Goal: Transaction & Acquisition: Purchase product/service

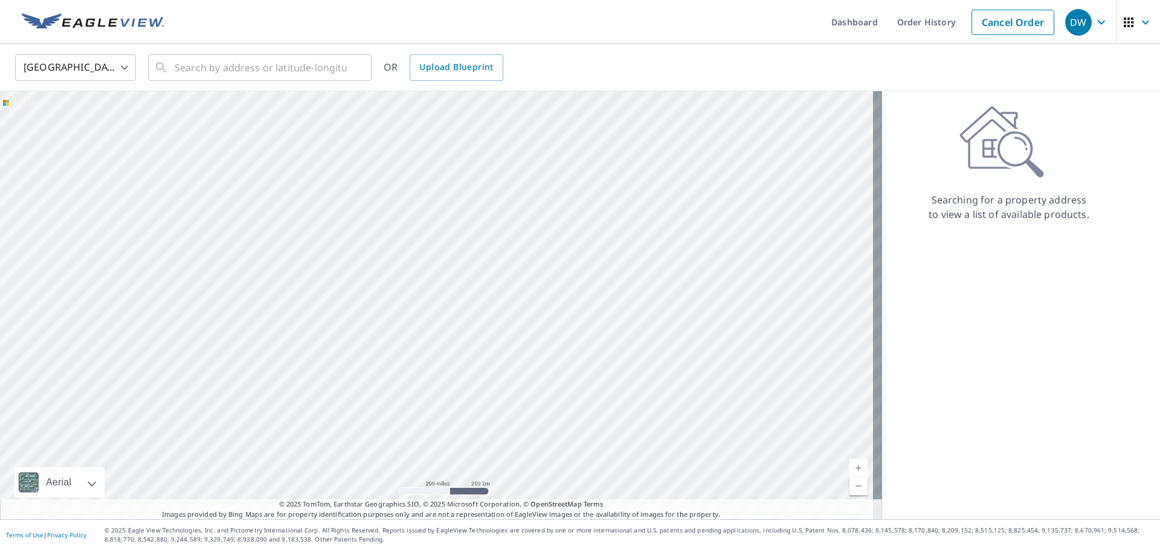
click at [1078, 127] on div "Searching for a property address to view a list of available products." at bounding box center [1009, 164] width 254 height 116
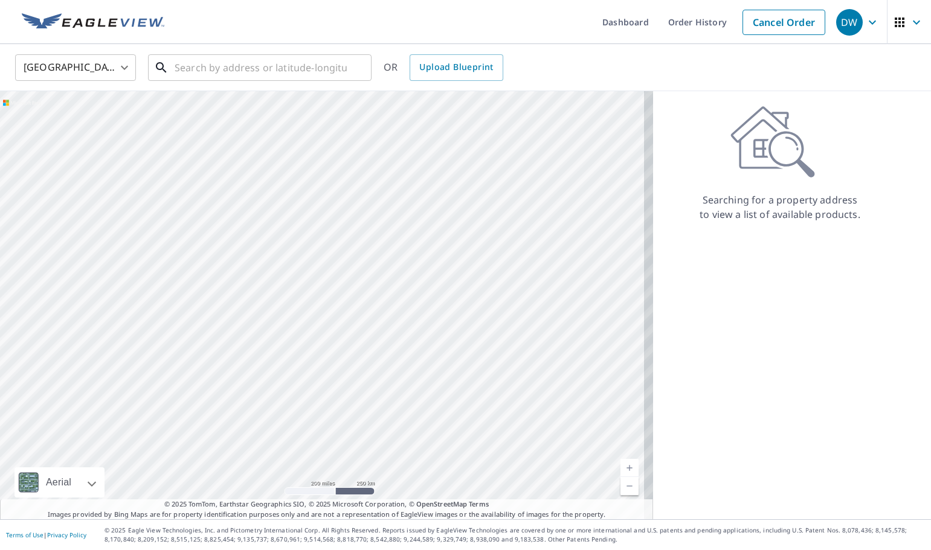
click at [294, 72] on input "text" at bounding box center [261, 68] width 172 height 34
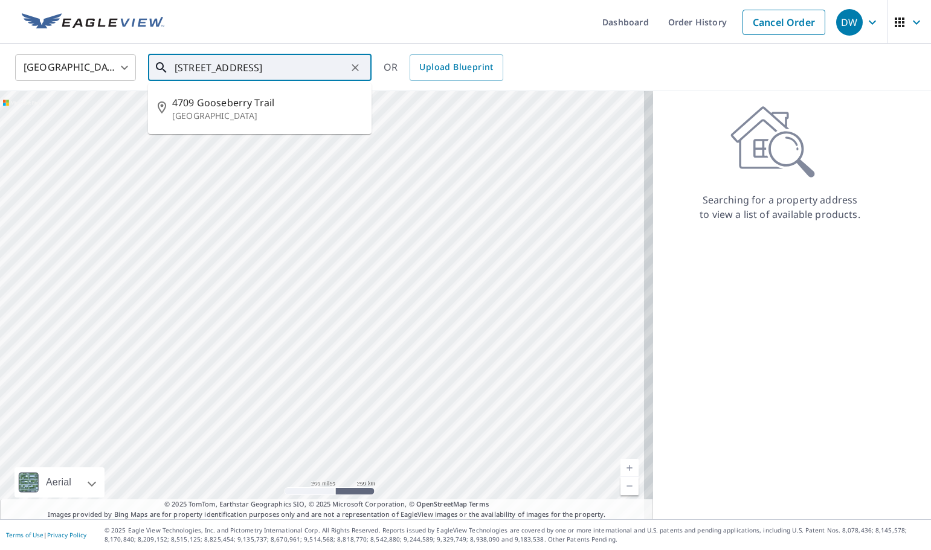
drag, startPoint x: 339, startPoint y: 65, endPoint x: 190, endPoint y: 54, distance: 149.0
click at [190, 54] on input "[STREET_ADDRESS]" at bounding box center [261, 68] width 172 height 34
click at [342, 66] on input "[STREET_ADDRESS]" at bounding box center [261, 68] width 172 height 34
click at [354, 110] on p "[GEOGRAPHIC_DATA]" at bounding box center [267, 116] width 190 height 12
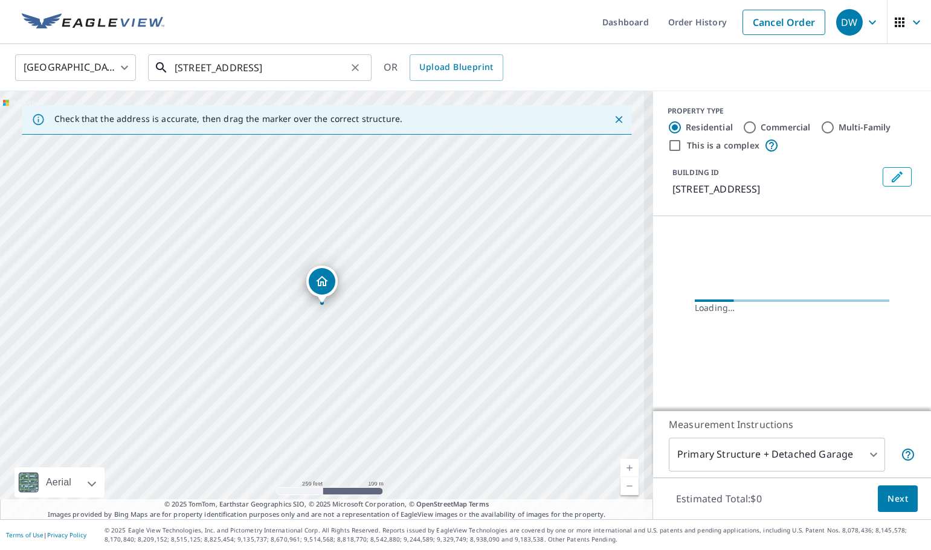
click at [345, 69] on input "[STREET_ADDRESS]" at bounding box center [261, 68] width 172 height 34
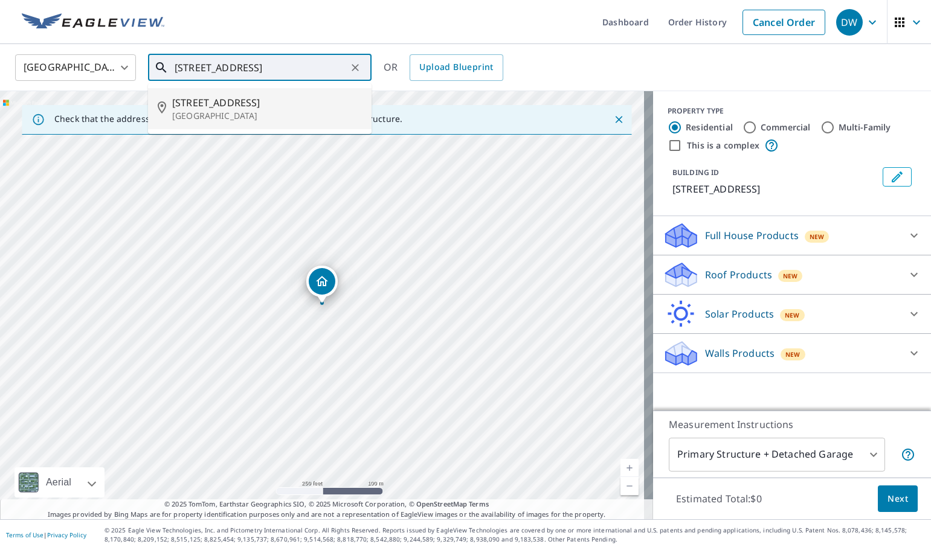
click at [253, 112] on p "[GEOGRAPHIC_DATA]" at bounding box center [267, 116] width 190 height 12
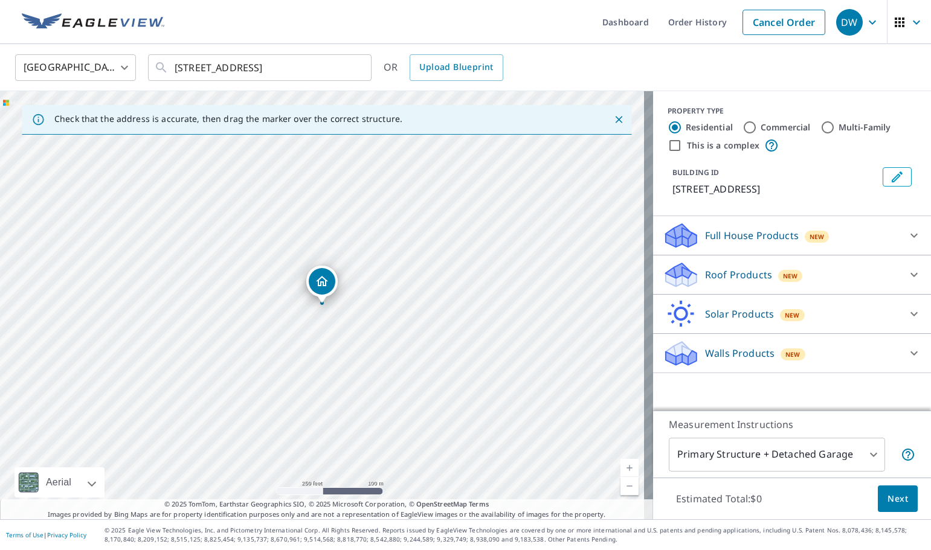
type input "[STREET_ADDRESS]"
click at [762, 272] on div "Roof Products New" at bounding box center [781, 275] width 237 height 28
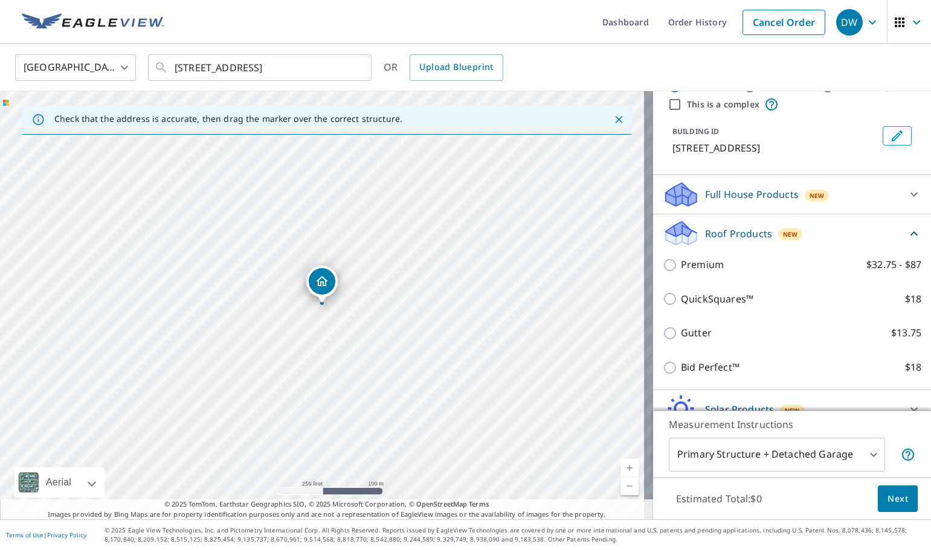
scroll to position [99, 0]
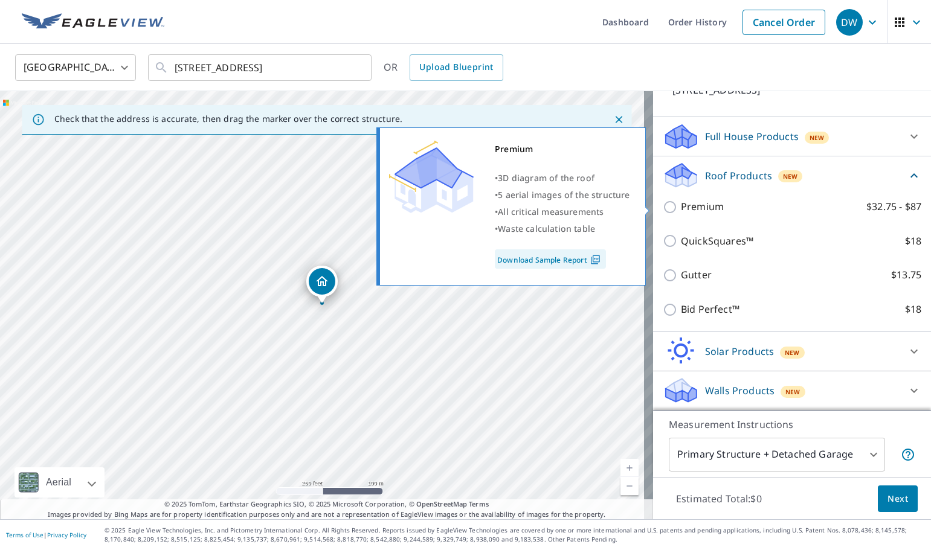
click at [663, 209] on input "Premium $32.75 - $87" at bounding box center [672, 207] width 18 height 14
checkbox input "true"
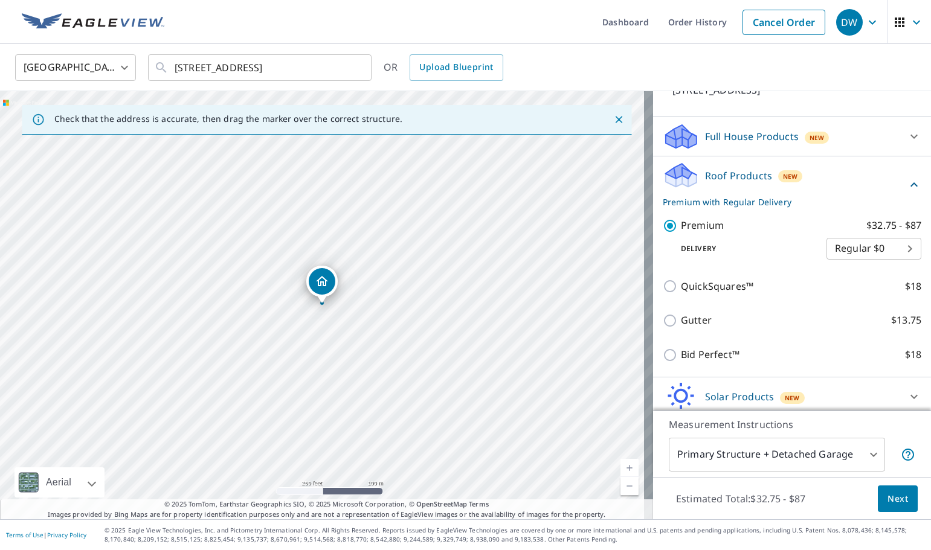
click at [891, 501] on span "Next" at bounding box center [897, 499] width 21 height 15
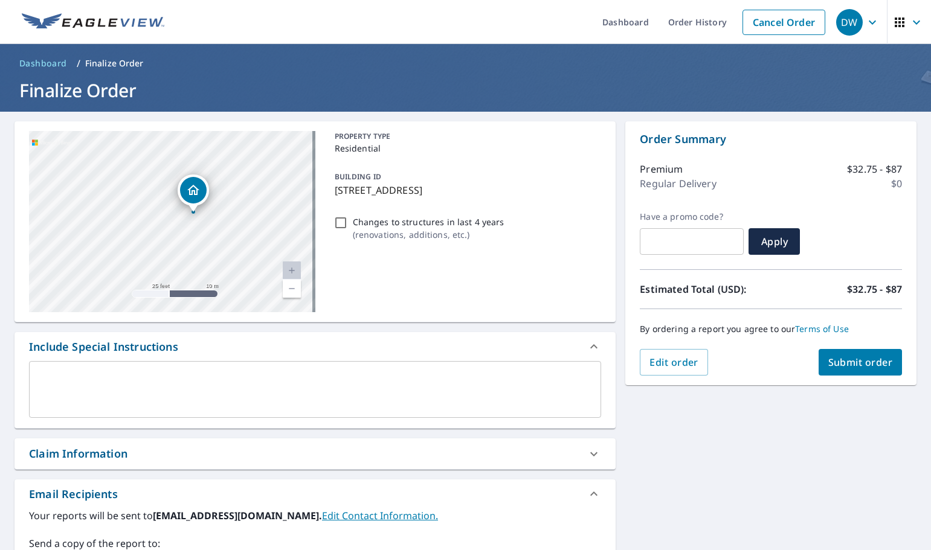
drag, startPoint x: 217, startPoint y: 215, endPoint x: 219, endPoint y: 178, distance: 36.9
click at [217, 174] on div "[STREET_ADDRESS]" at bounding box center [172, 221] width 286 height 181
drag, startPoint x: 239, startPoint y: 226, endPoint x: 242, endPoint y: 243, distance: 16.7
click at [242, 243] on div "[STREET_ADDRESS]" at bounding box center [172, 221] width 286 height 181
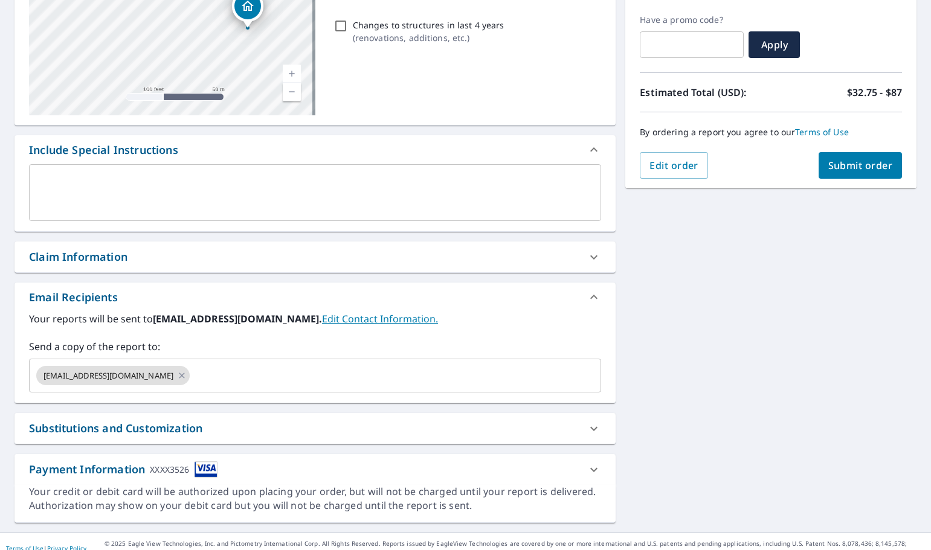
scroll to position [210, 0]
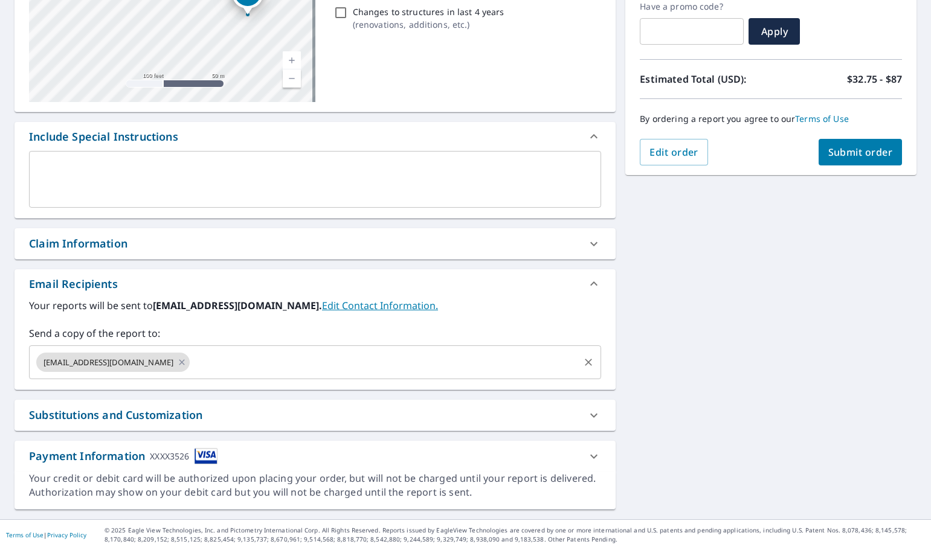
click at [191, 363] on input "text" at bounding box center [384, 362] width 386 height 23
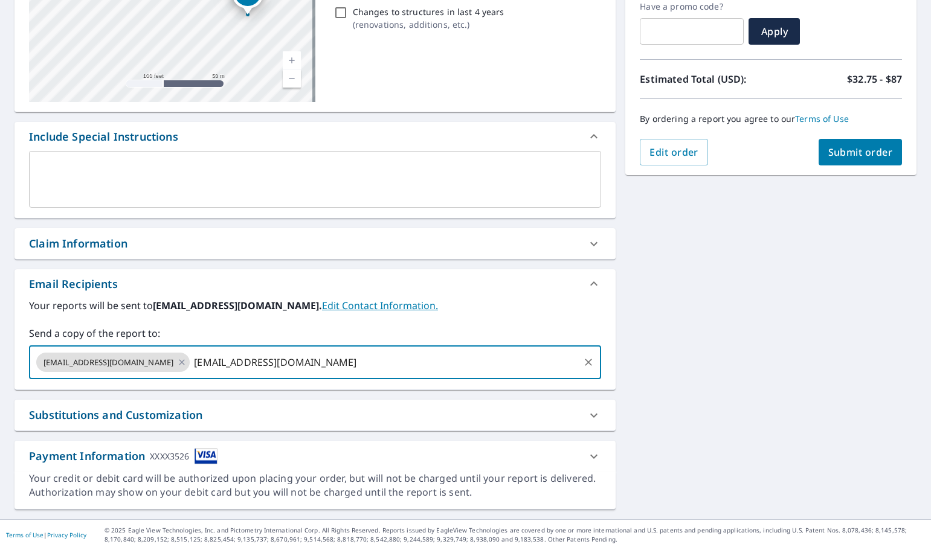
type input "[EMAIL_ADDRESS][DOMAIN_NAME]"
checkbox input "true"
type input "[EMAIL_ADDRESS][DOMAIN_NAME]"
checkbox input "true"
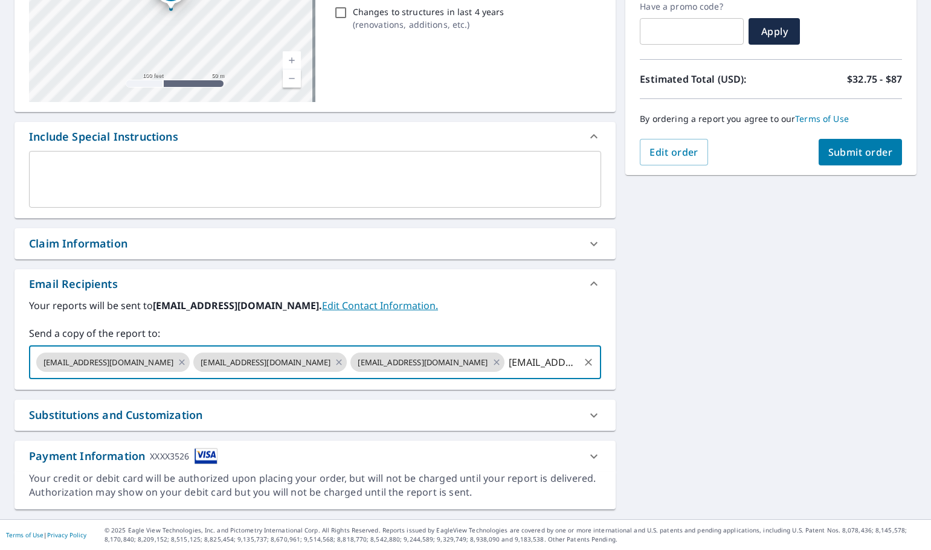
type input "[EMAIL_ADDRESS][DOMAIN_NAME]"
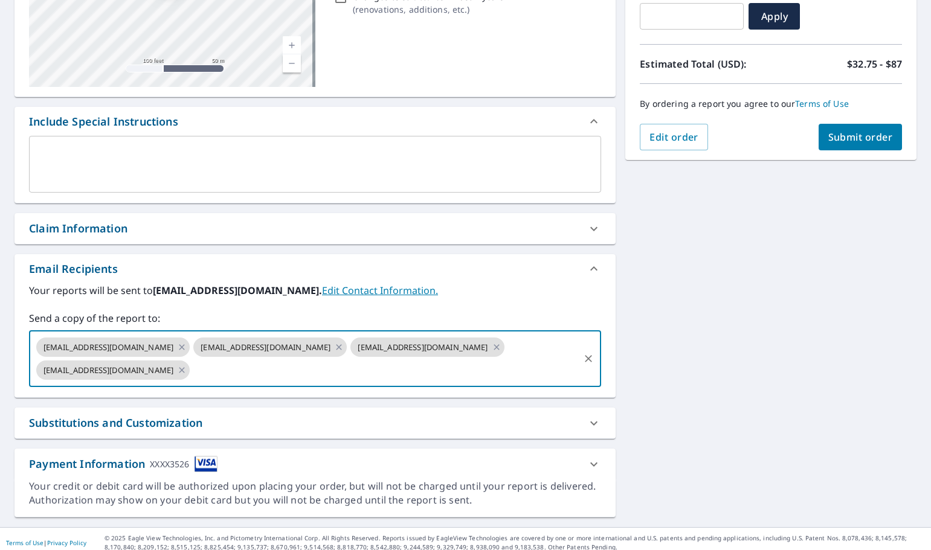
scroll to position [233, 0]
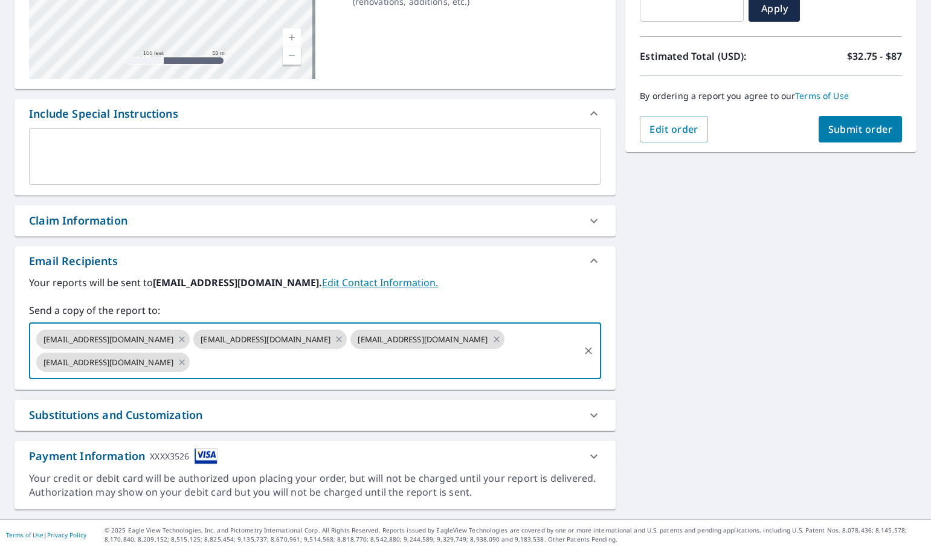
click at [590, 458] on icon at bounding box center [593, 456] width 7 height 4
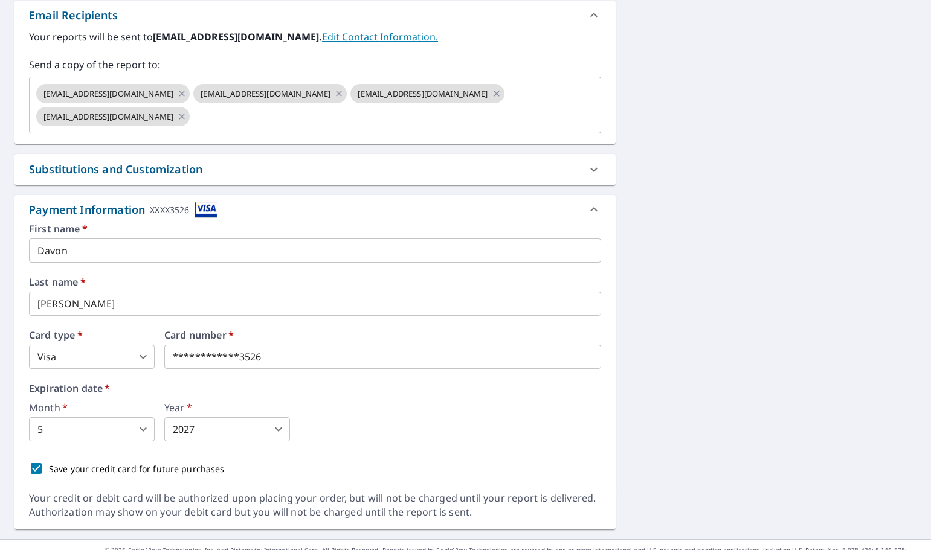
scroll to position [499, 0]
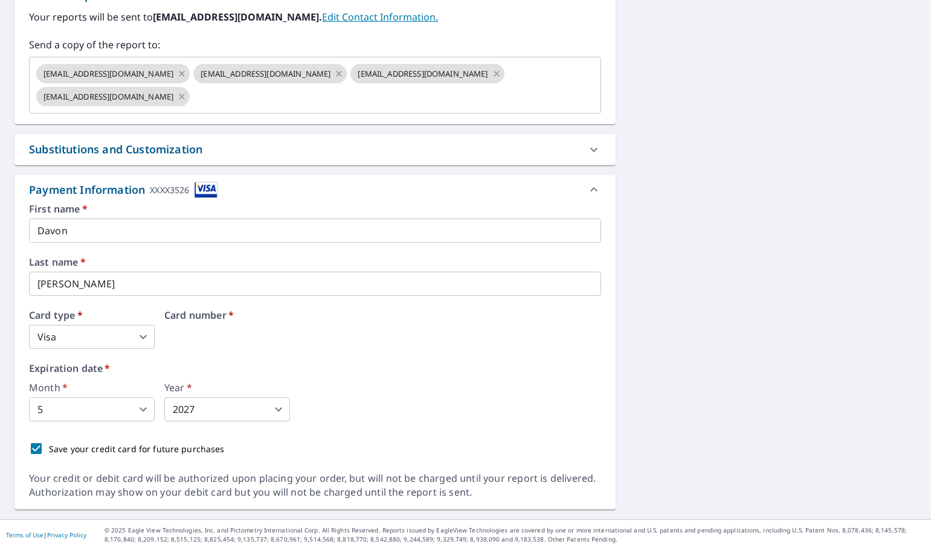
drag, startPoint x: 339, startPoint y: 344, endPoint x: 74, endPoint y: 338, distance: 265.2
click at [146, 411] on body "DW DW Dashboard Order History Cancel Order DW Dashboard / Finalize Order Finali…" at bounding box center [465, 275] width 931 height 550
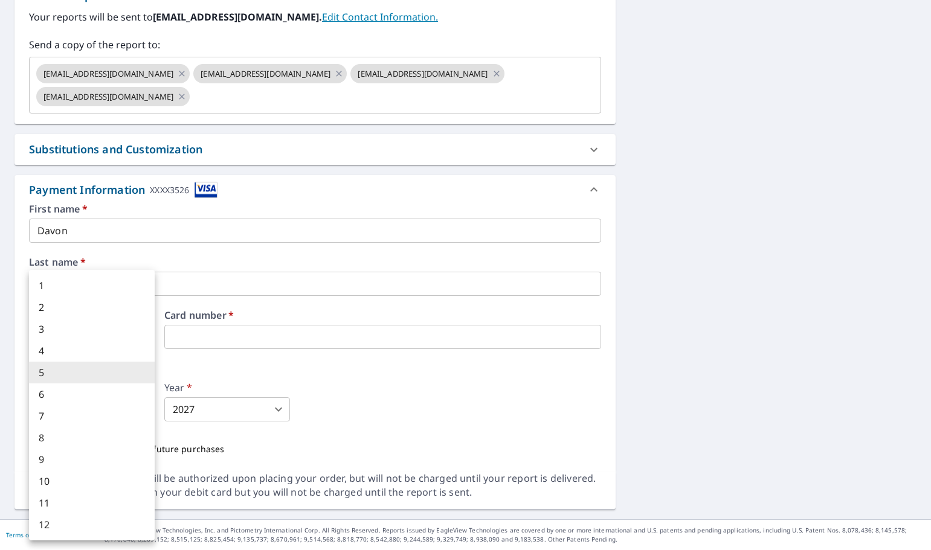
click at [60, 310] on li "2" at bounding box center [92, 308] width 126 height 22
checkbox input "true"
type input "2"
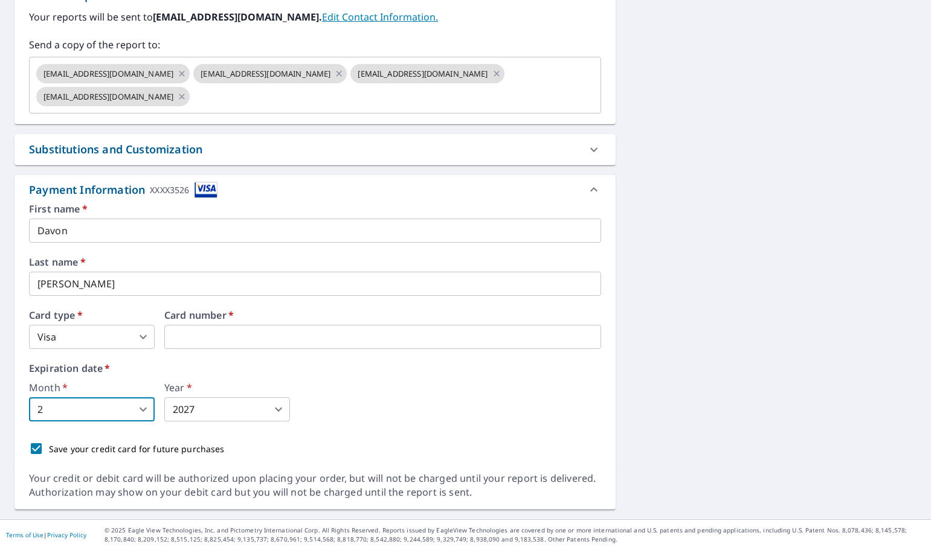
click at [272, 405] on body "DW DW Dashboard Order History Cancel Order DW Dashboard / Finalize Order Finali…" at bounding box center [465, 275] width 931 height 550
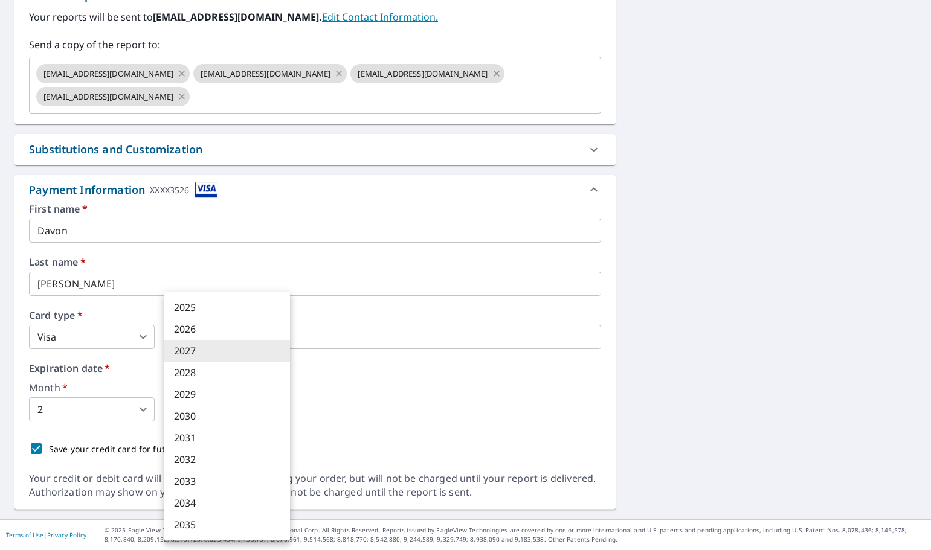
click at [192, 396] on li "2029" at bounding box center [227, 395] width 126 height 22
checkbox input "true"
type input "2029"
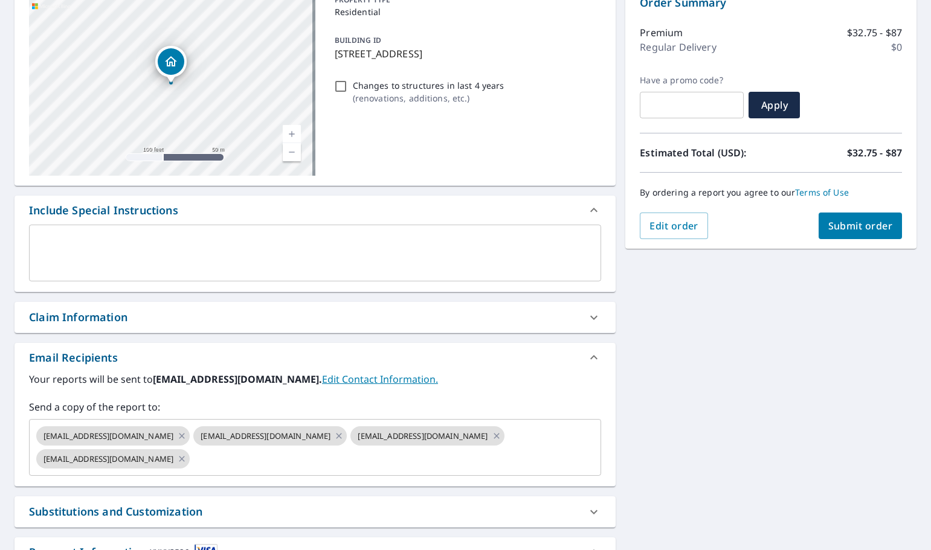
scroll to position [76, 0]
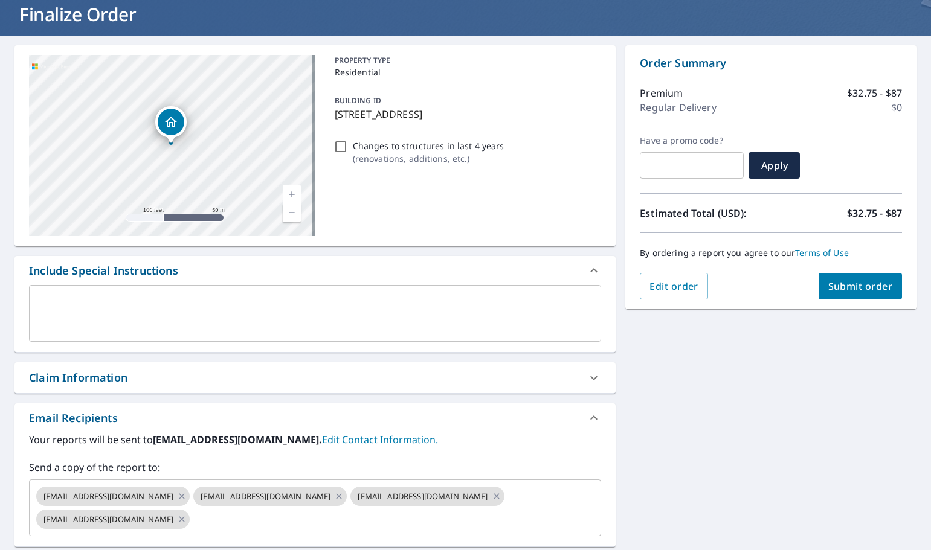
click at [567, 375] on div "Claim Information" at bounding box center [304, 378] width 550 height 16
checkbox input "true"
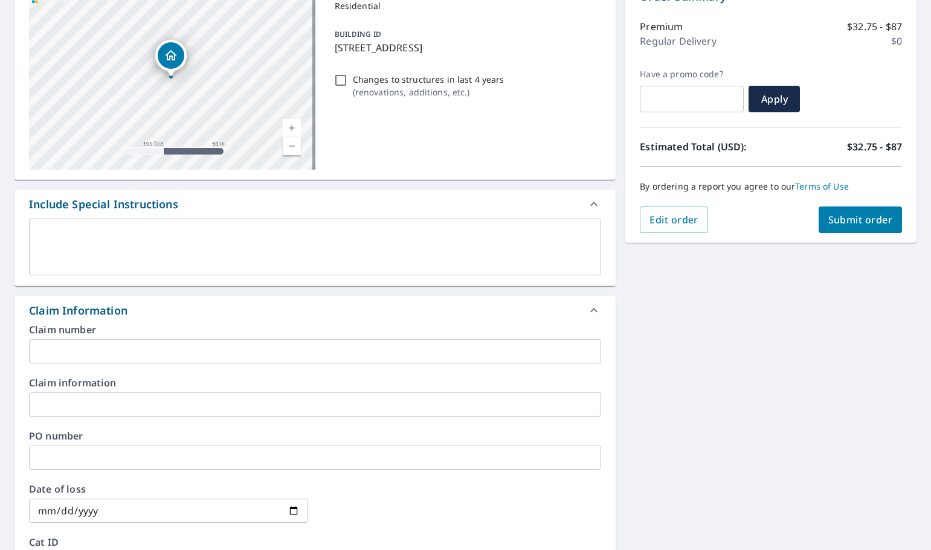
scroll to position [136, 0]
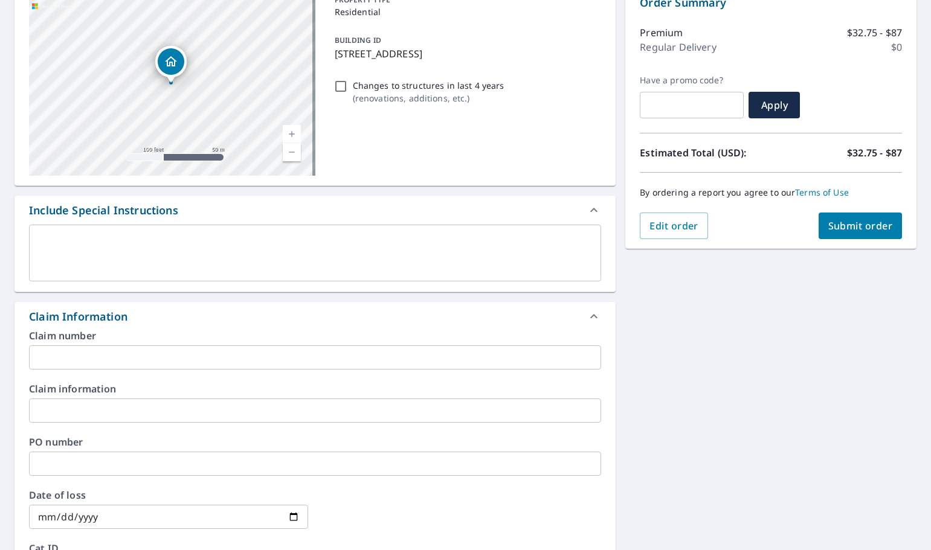
click at [115, 243] on textarea at bounding box center [314, 253] width 555 height 34
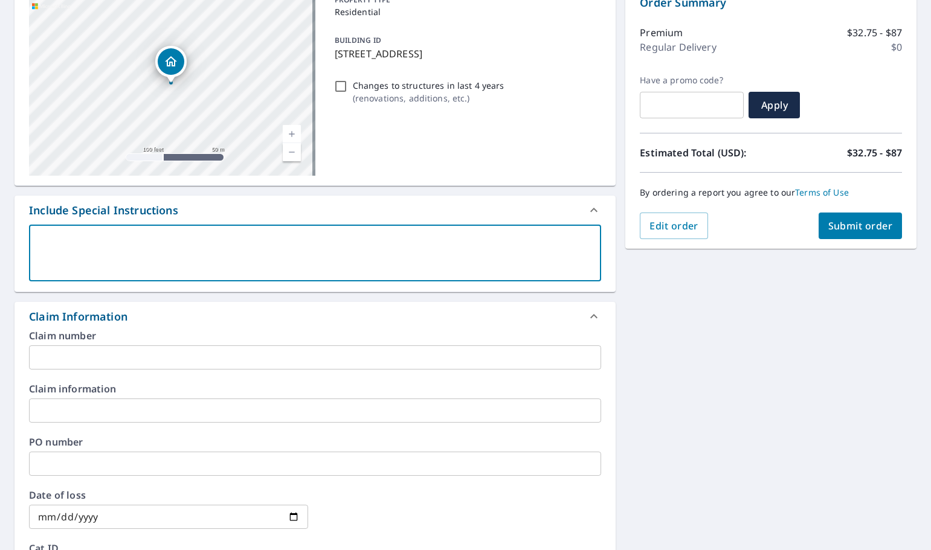
type textarea "P"
type textarea "x"
checkbox input "true"
type textarea "Pl"
type textarea "x"
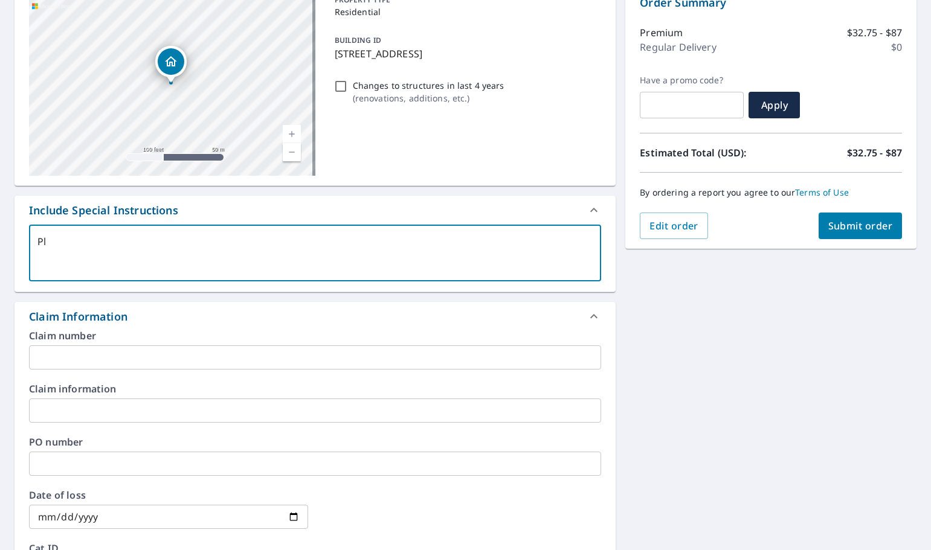
checkbox input "true"
type textarea "Ple"
type textarea "x"
checkbox input "true"
type textarea "Please"
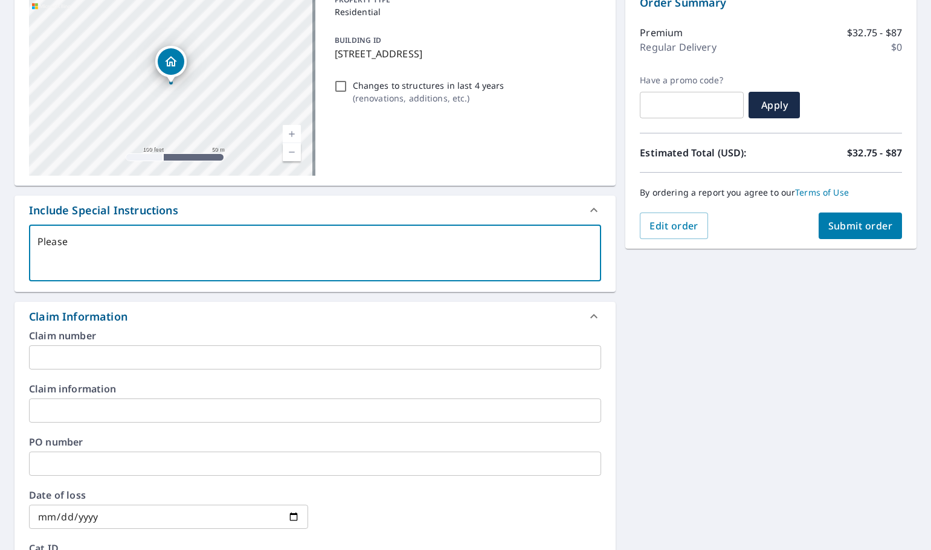
type textarea "x"
checkbox input "true"
type textarea "Please in"
type textarea "x"
checkbox input "true"
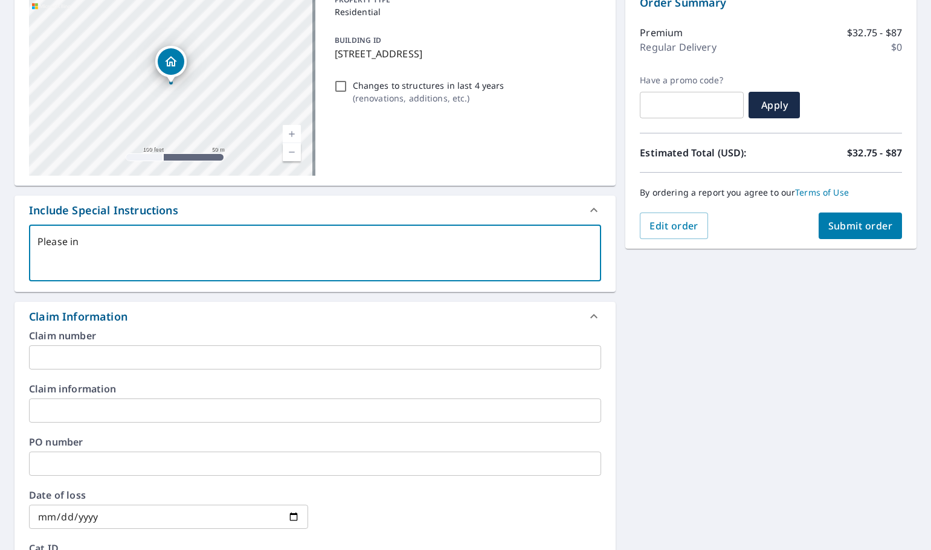
type textarea "Please inc"
type textarea "x"
checkbox input "true"
type textarea "Please incl"
type textarea "x"
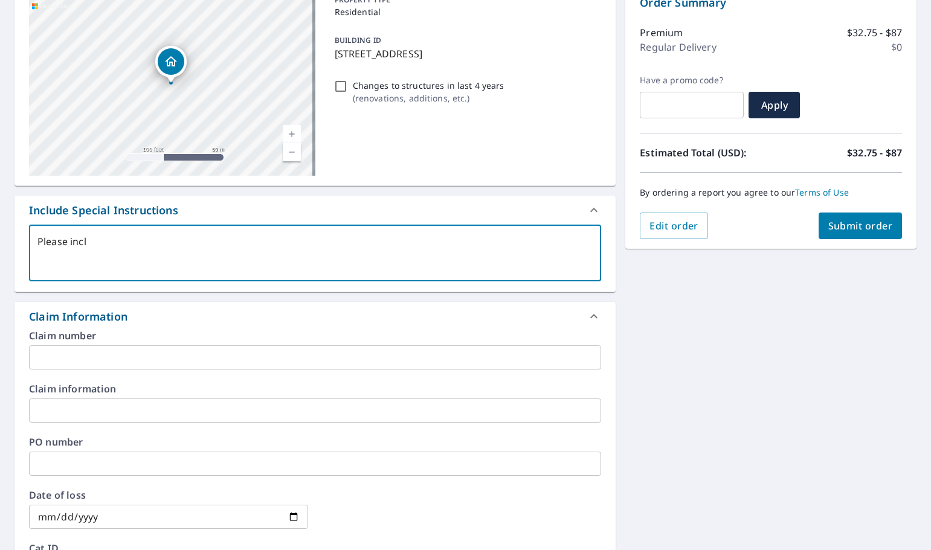
checkbox input "true"
type textarea "Please inclu"
type textarea "x"
checkbox input "true"
type textarea "Please include"
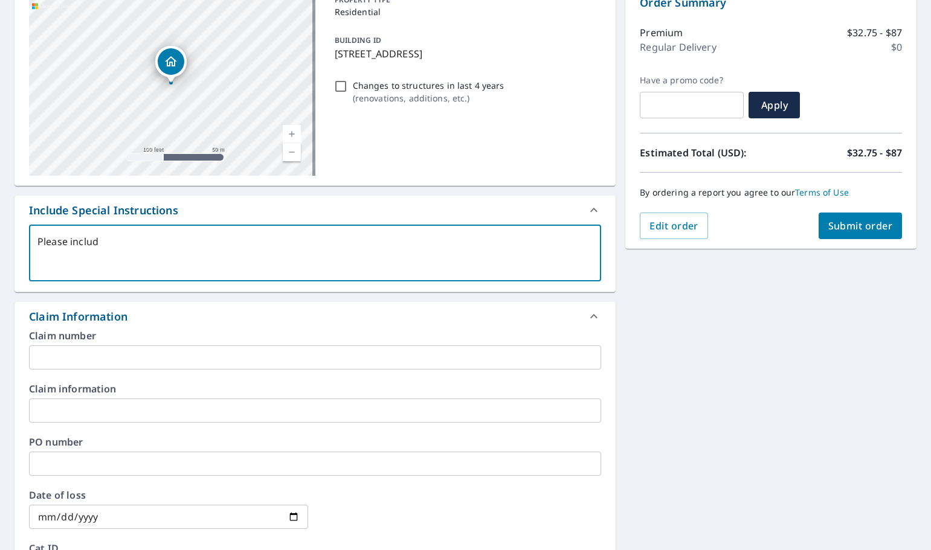
type textarea "x"
checkbox input "true"
type textarea "Please include"
type textarea "x"
checkbox input "true"
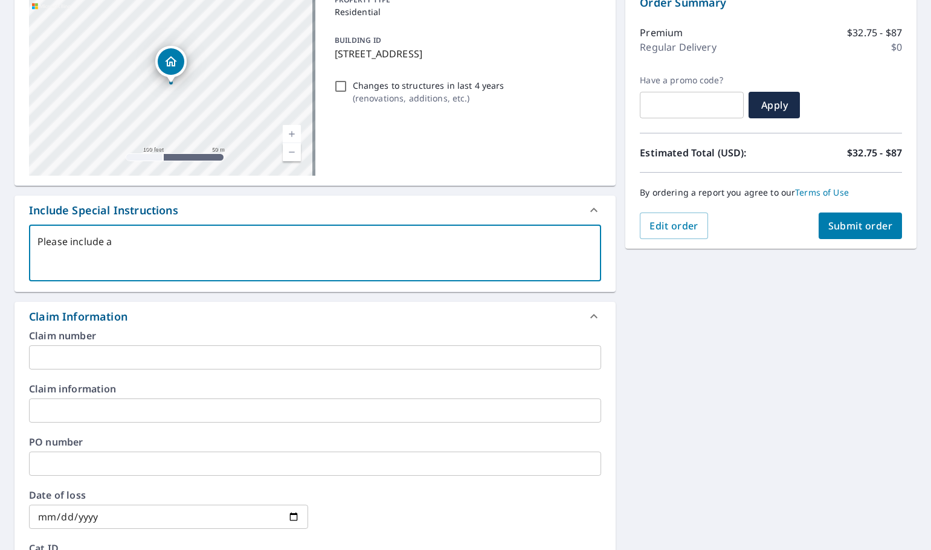
type textarea "Please include ak"
type textarea "x"
checkbox input "true"
type textarea "Please include akl"
type textarea "x"
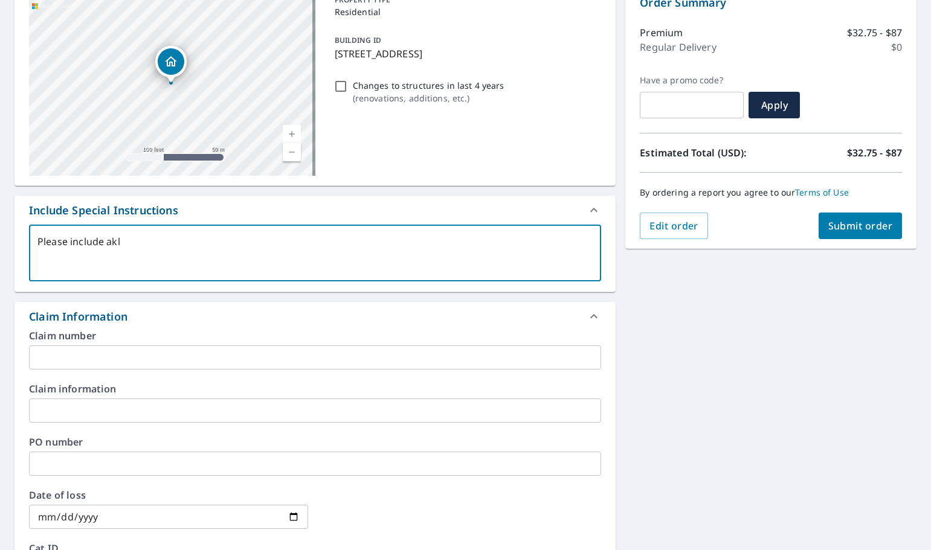
checkbox input "true"
type textarea "Please include a"
type textarea "x"
checkbox input "true"
type textarea "Please include al"
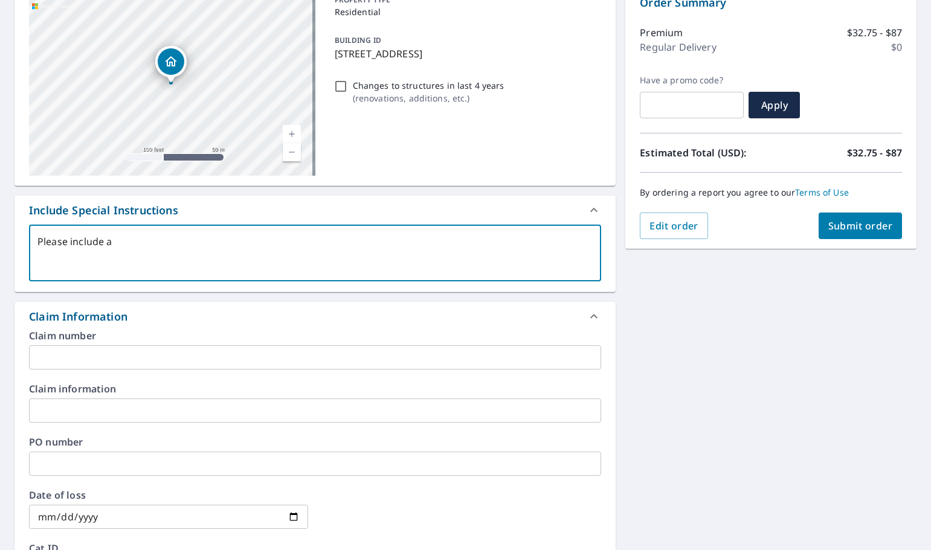
type textarea "x"
checkbox input "true"
type textarea "Please include all s"
type textarea "x"
checkbox input "true"
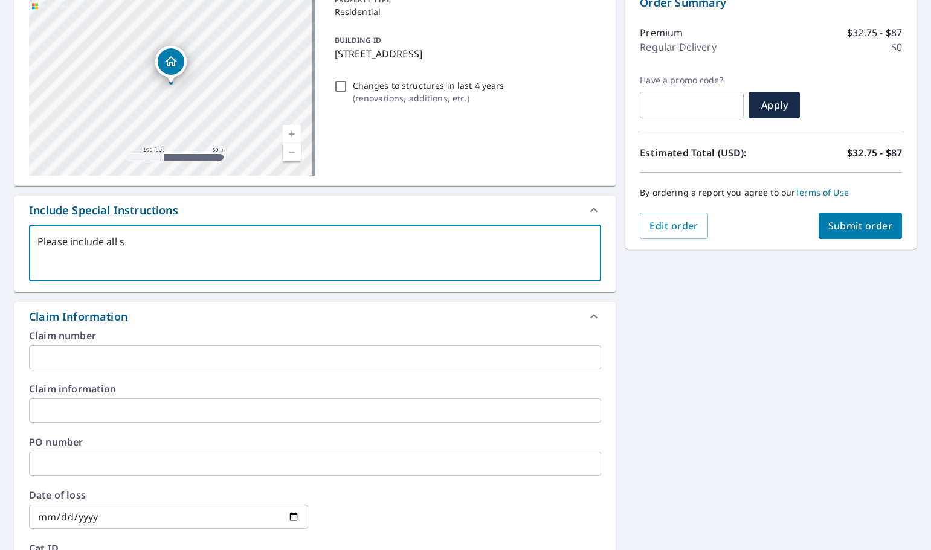
type textarea "Please include all"
type textarea "x"
checkbox input "true"
type textarea "Please include all"
type textarea "x"
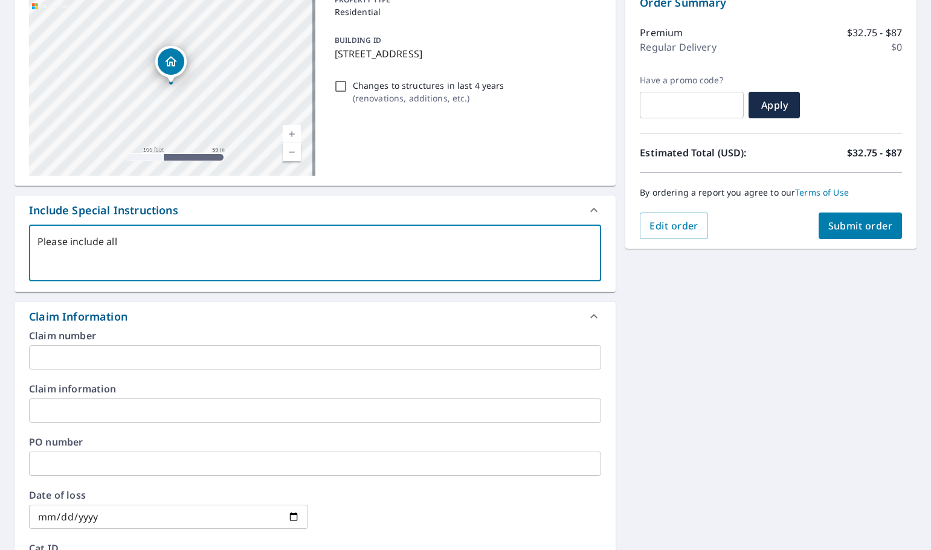
checkbox input "true"
type textarea "Please include al"
type textarea "x"
checkbox input "true"
type textarea "Please include a"
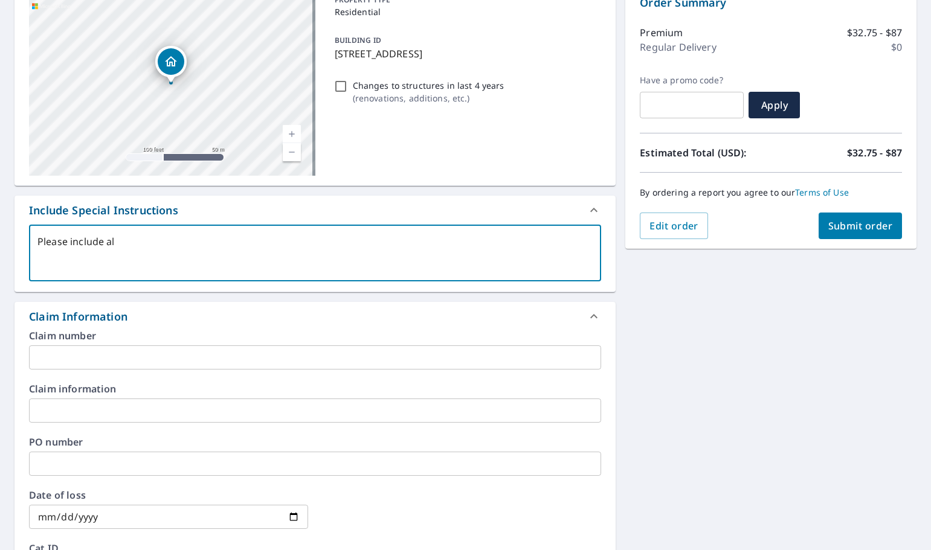
type textarea "x"
checkbox input "true"
type textarea "Please include"
type textarea "x"
checkbox input "true"
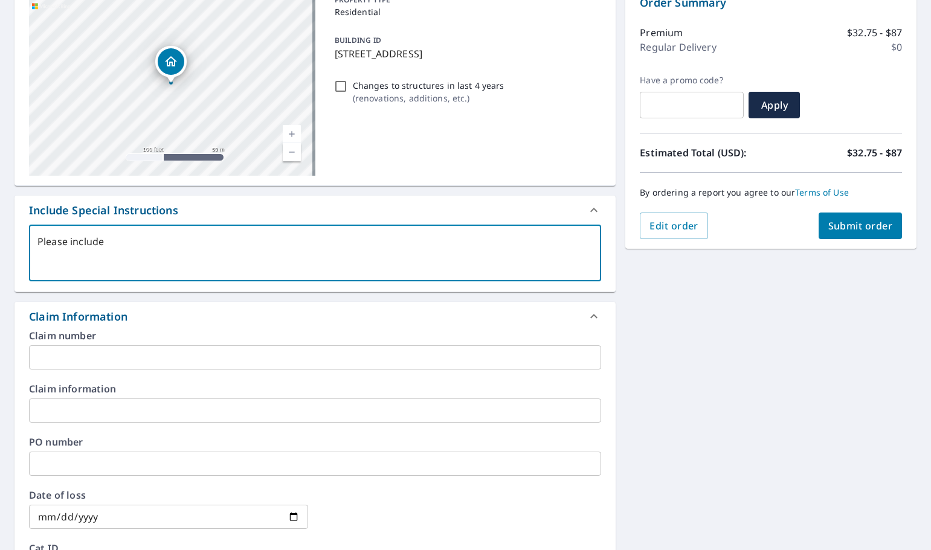
type textarea "Please include s"
type textarea "x"
checkbox input "true"
type textarea "Please include sto"
type textarea "x"
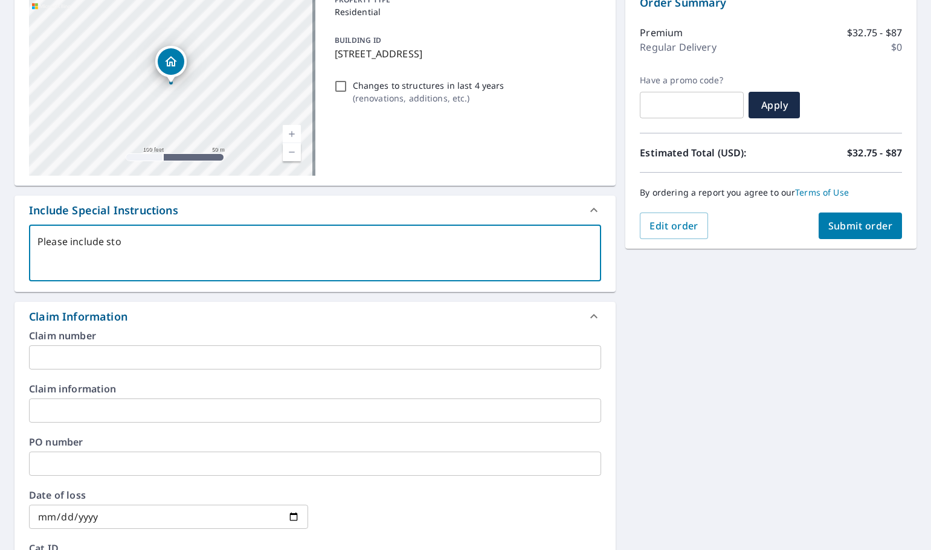
checkbox input "true"
type textarea "Please include stor"
type textarea "x"
checkbox input "true"
type textarea "Please include stora"
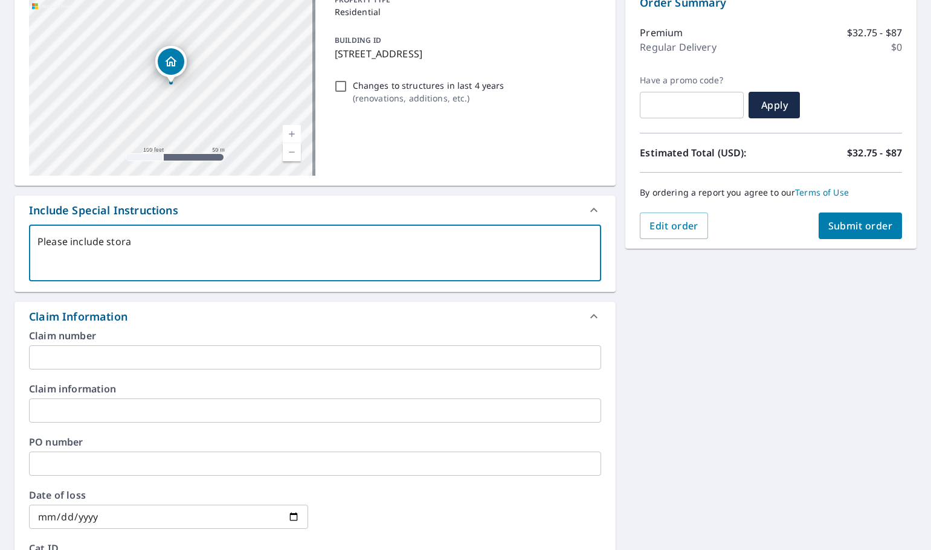
type textarea "x"
checkbox input "true"
type textarea "Please include storage"
type textarea "x"
checkbox input "true"
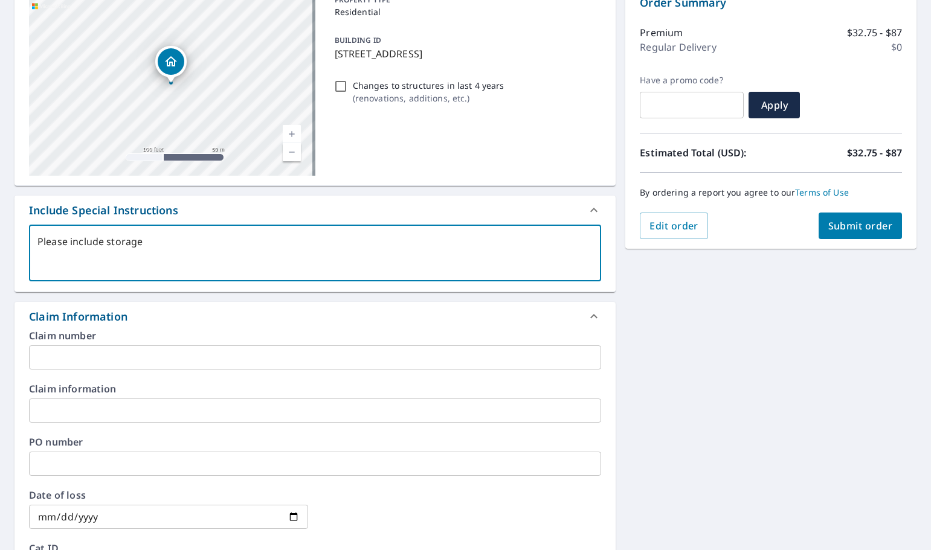
type textarea "Please include storage s"
type textarea "x"
checkbox input "true"
type textarea "Please include storage she"
type textarea "x"
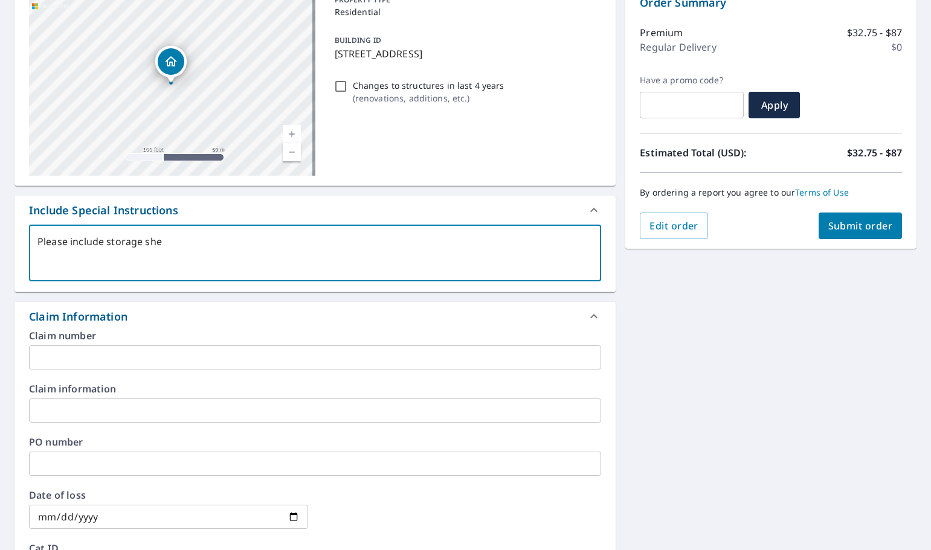
checkbox input "true"
type textarea "Please include storage shed"
type textarea "x"
checkbox input "true"
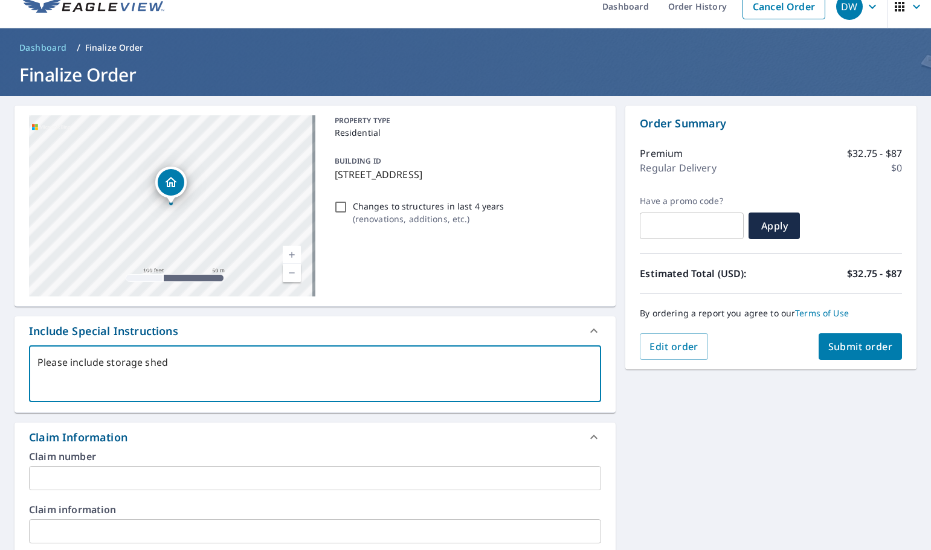
type textarea "Please include storage shed"
click at [853, 346] on span "Submit order" at bounding box center [860, 346] width 65 height 13
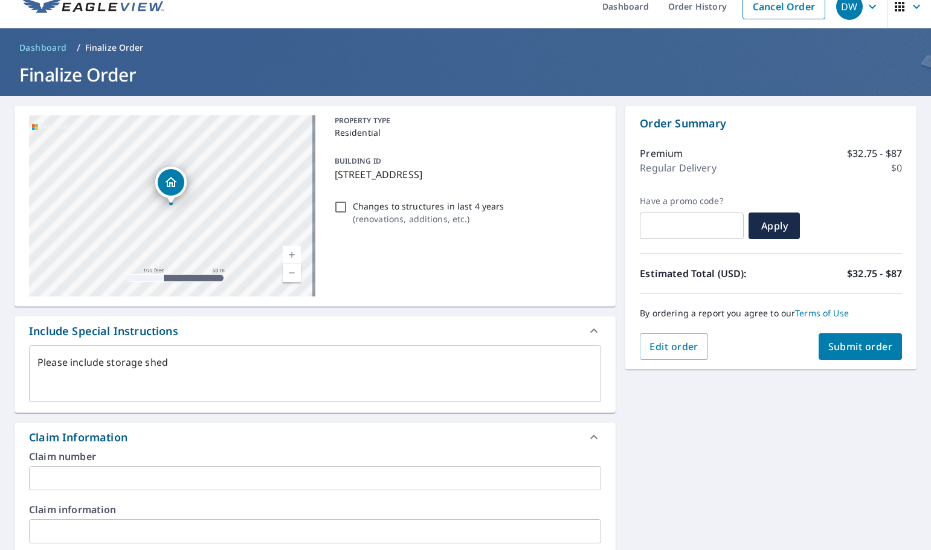
type textarea "x"
checkbox input "true"
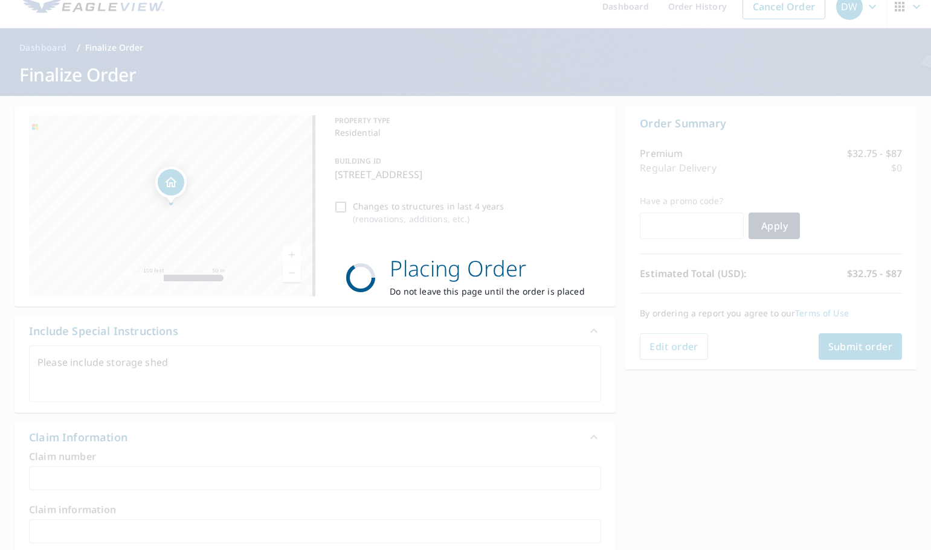
type textarea "x"
checkbox input "true"
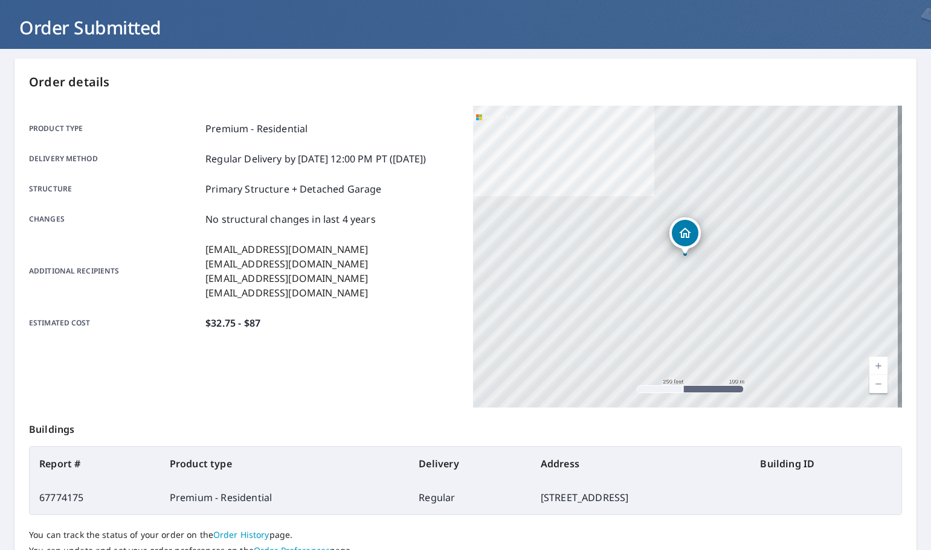
scroll to position [161, 0]
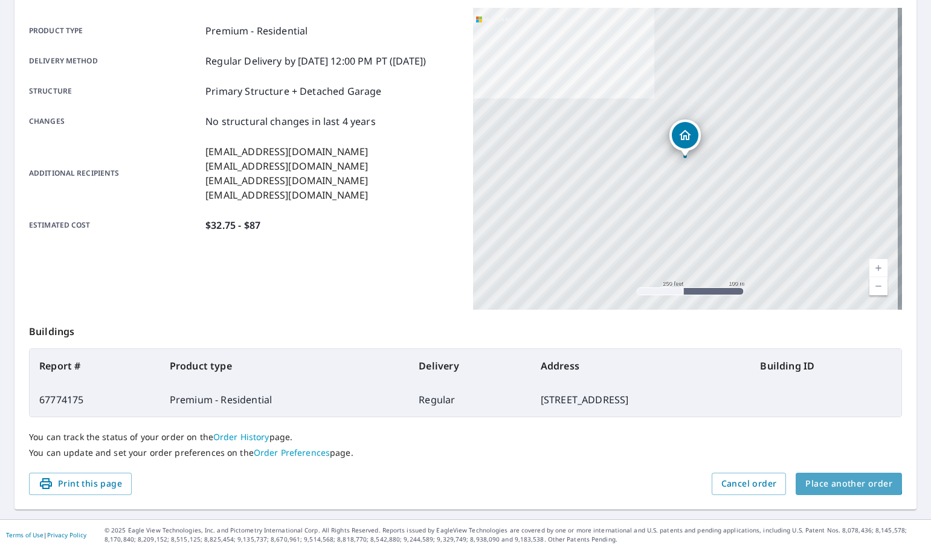
click at [839, 481] on span "Place another order" at bounding box center [848, 484] width 87 height 15
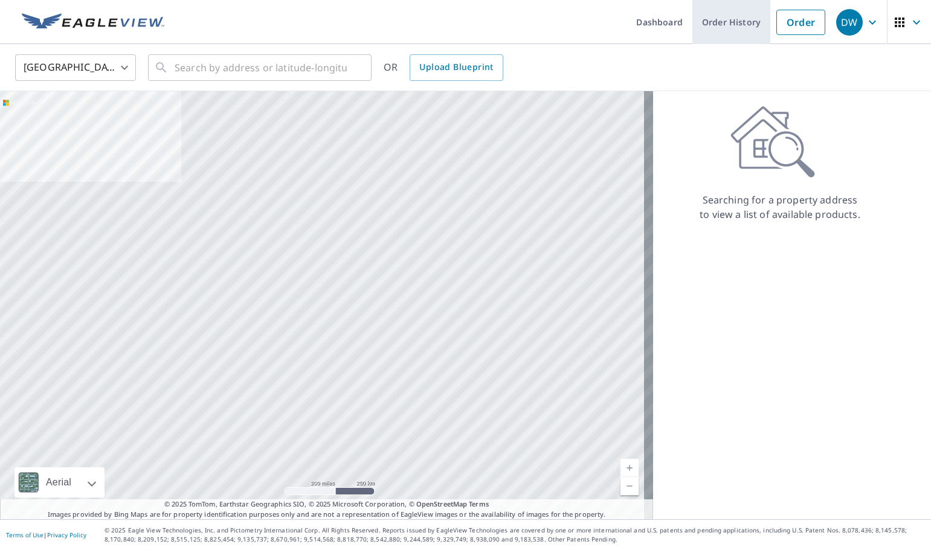
click at [727, 21] on link "Order History" at bounding box center [731, 22] width 78 height 44
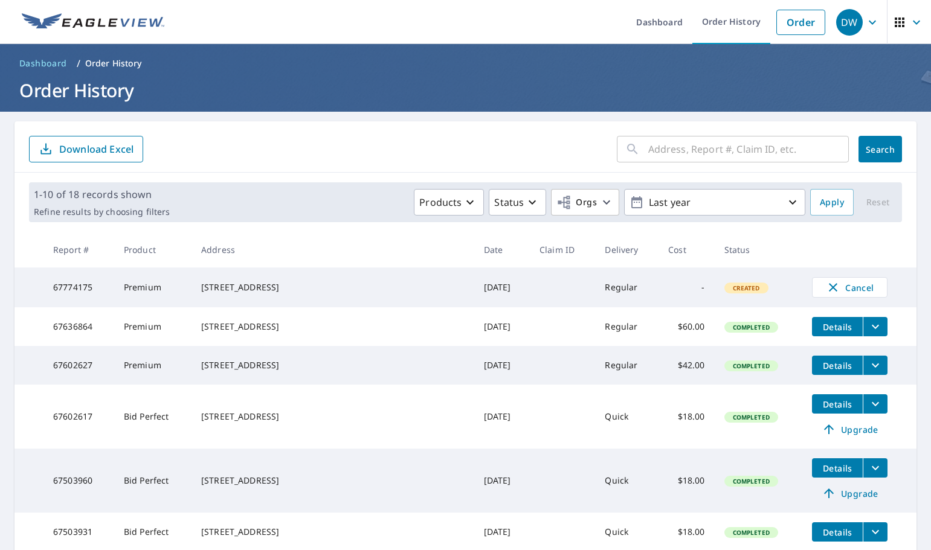
click at [871, 329] on icon "filesDropdownBtn-67636864" at bounding box center [874, 327] width 7 height 4
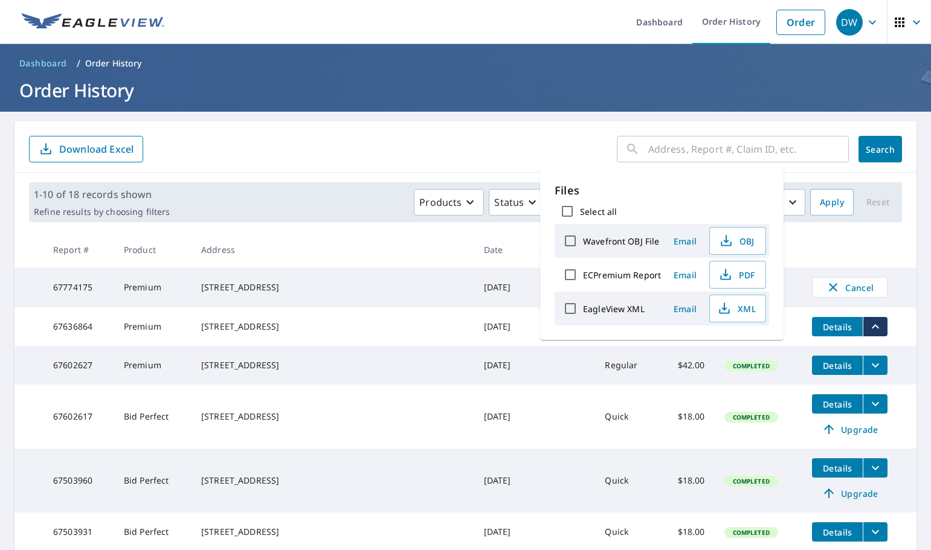
click at [573, 272] on input "ECPremium Report" at bounding box center [569, 274] width 25 height 25
checkbox input "true"
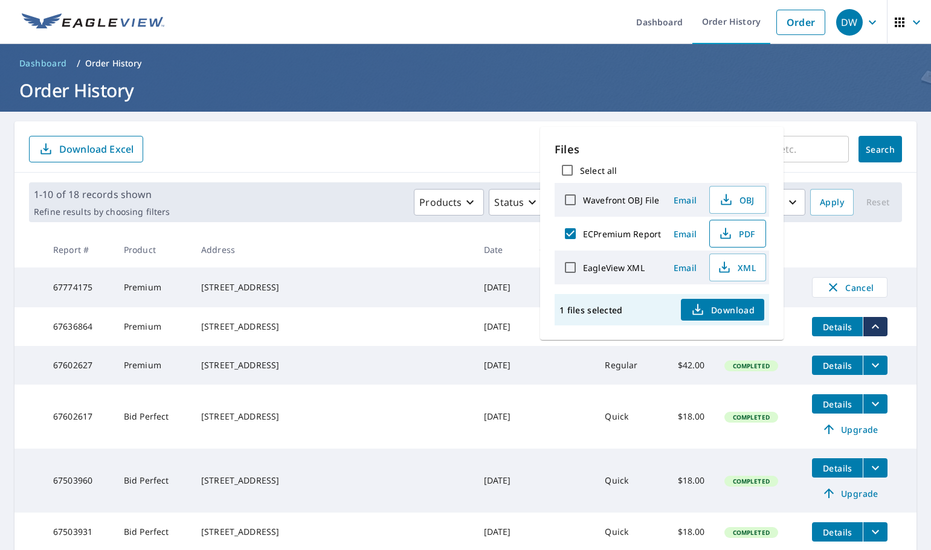
click at [734, 241] on button "PDF" at bounding box center [737, 234] width 57 height 28
click at [727, 313] on span "Download" at bounding box center [722, 310] width 64 height 14
click at [530, 293] on td at bounding box center [562, 288] width 65 height 40
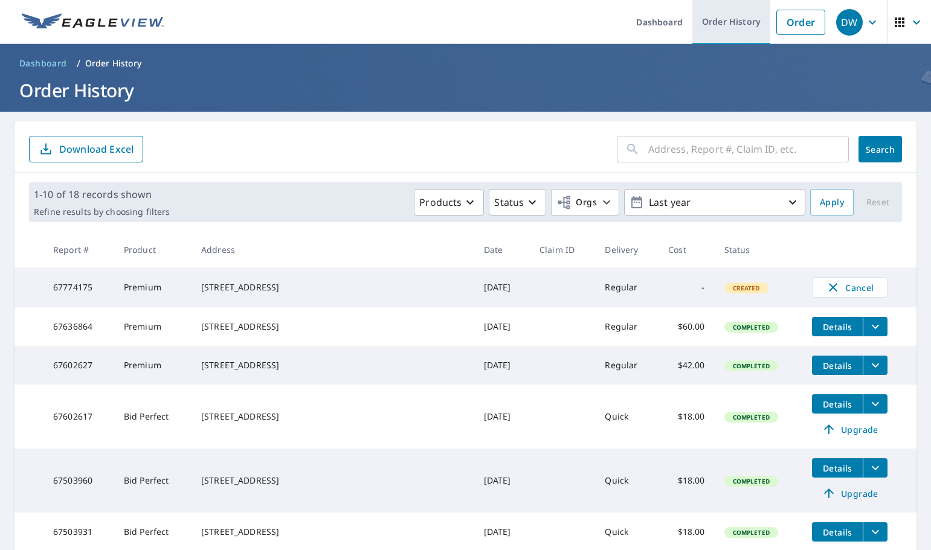
click at [717, 21] on link "Order History" at bounding box center [731, 22] width 78 height 44
click at [678, 152] on input "text" at bounding box center [748, 149] width 201 height 34
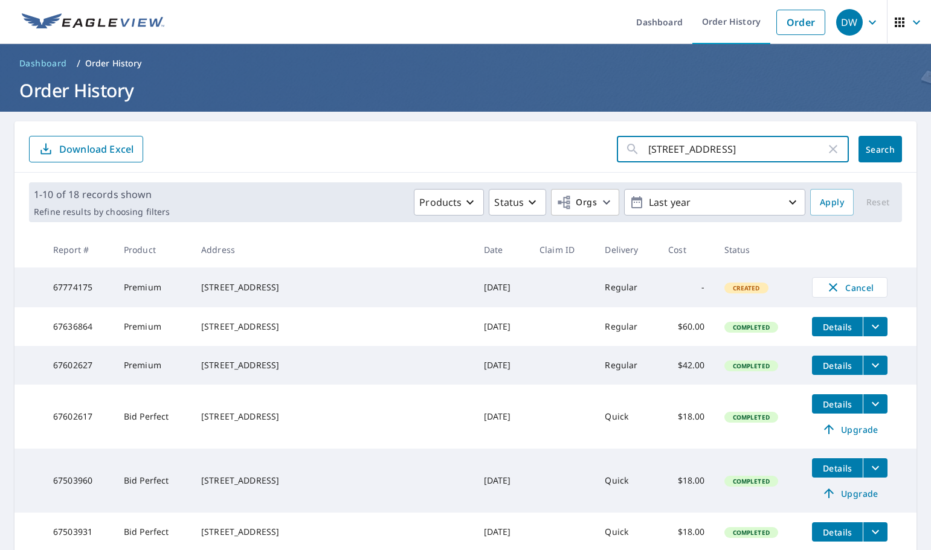
type input "[STREET_ADDRESS][PERSON_NAME]"
click at [787, 19] on link "Order" at bounding box center [800, 22] width 49 height 25
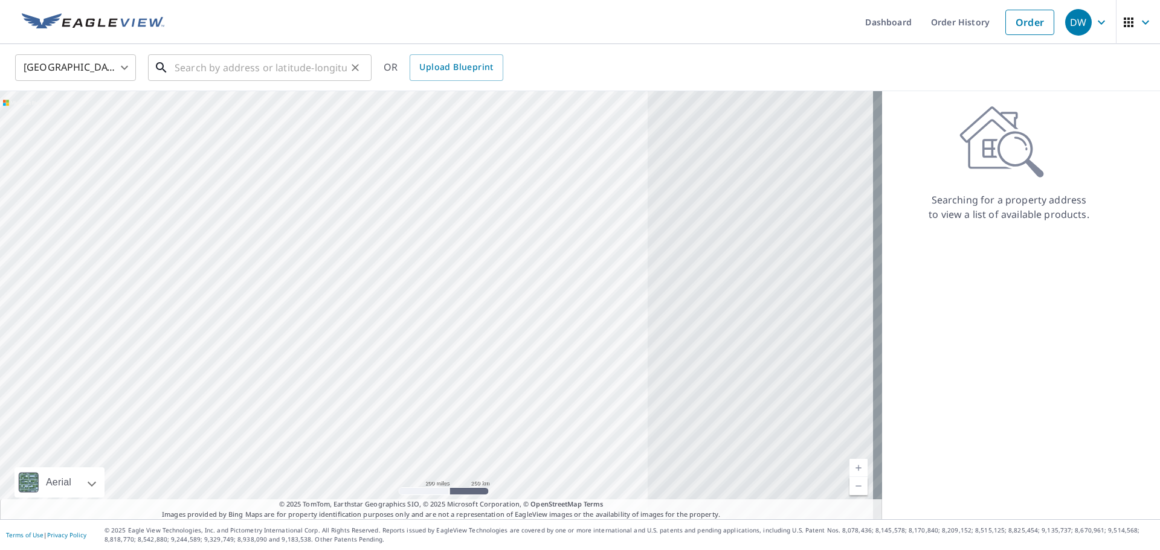
click at [268, 65] on input "text" at bounding box center [261, 68] width 172 height 34
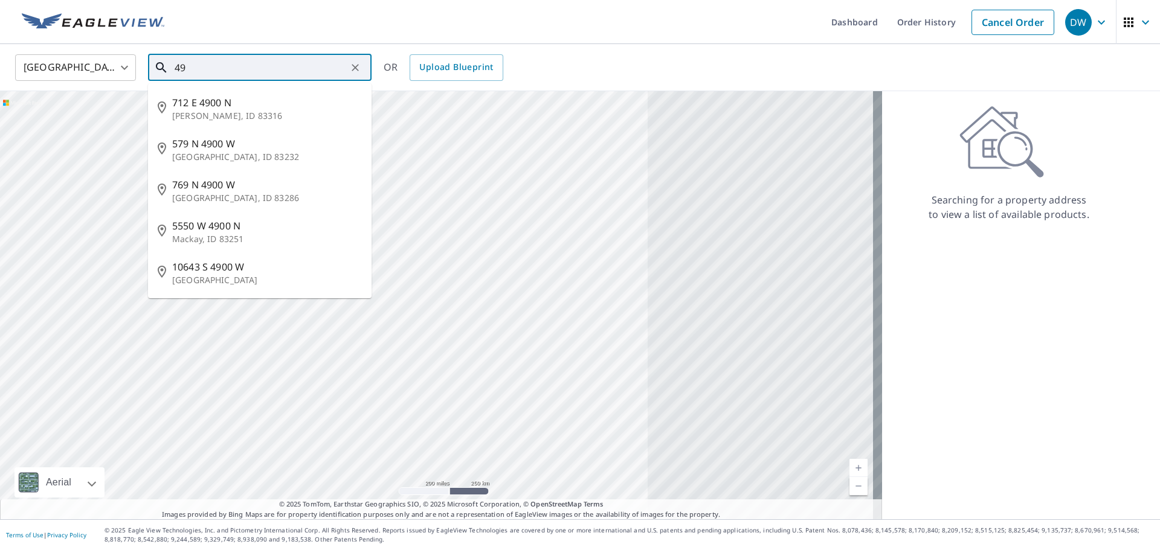
type input "4"
click at [226, 108] on span "[STREET_ADDRESS]" at bounding box center [267, 102] width 190 height 14
type input "[STREET_ADDRESS][PERSON_NAME]"
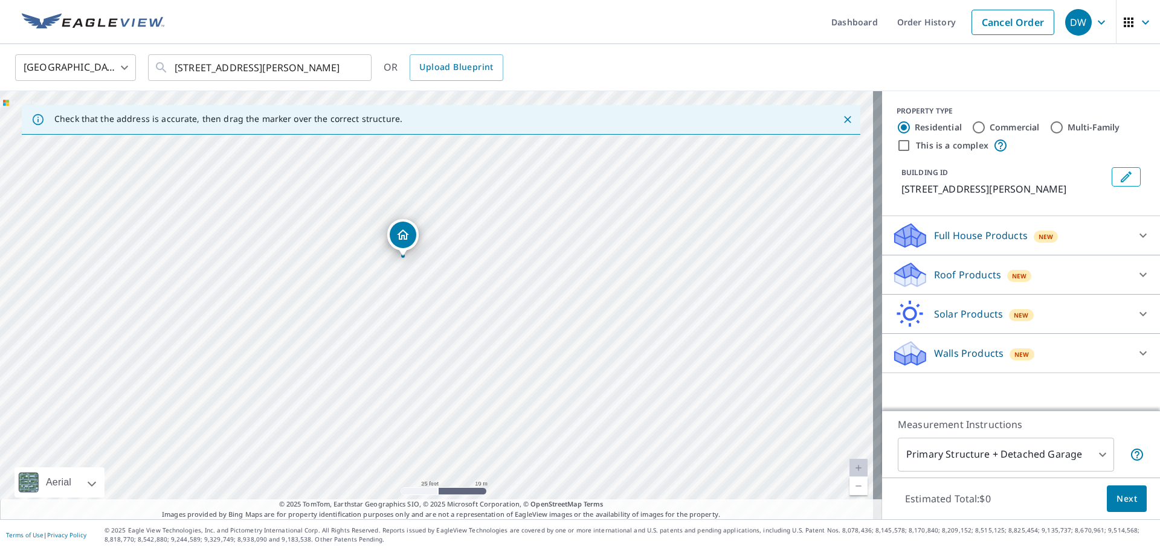
drag, startPoint x: 412, startPoint y: 237, endPoint x: 405, endPoint y: 237, distance: 7.3
click at [441, 290] on div "Dropped pin, building 1, Residential property, 9800 2nd St Joshua, TX 76058" at bounding box center [436, 280] width 27 height 27
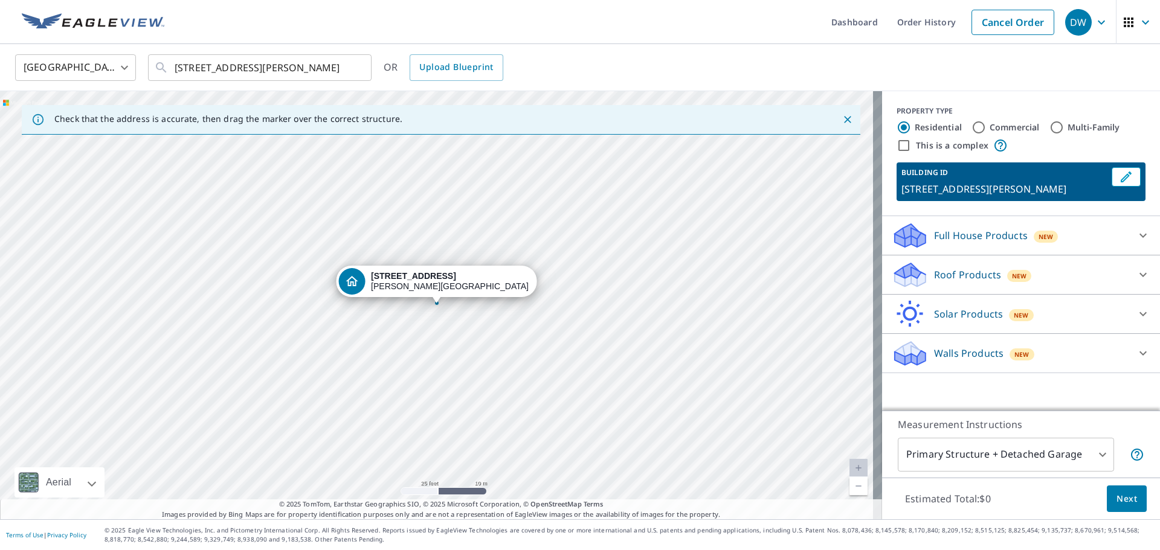
click at [1096, 269] on div "Roof Products New" at bounding box center [1009, 275] width 237 height 28
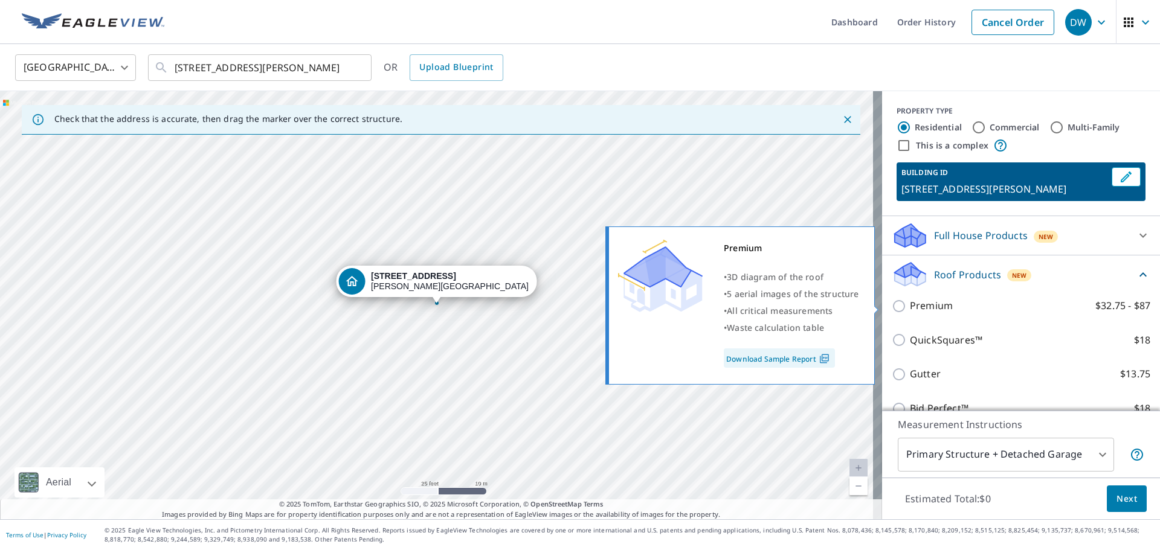
click at [891, 313] on input "Premium $32.75 - $87" at bounding box center [900, 306] width 18 height 14
checkbox input "true"
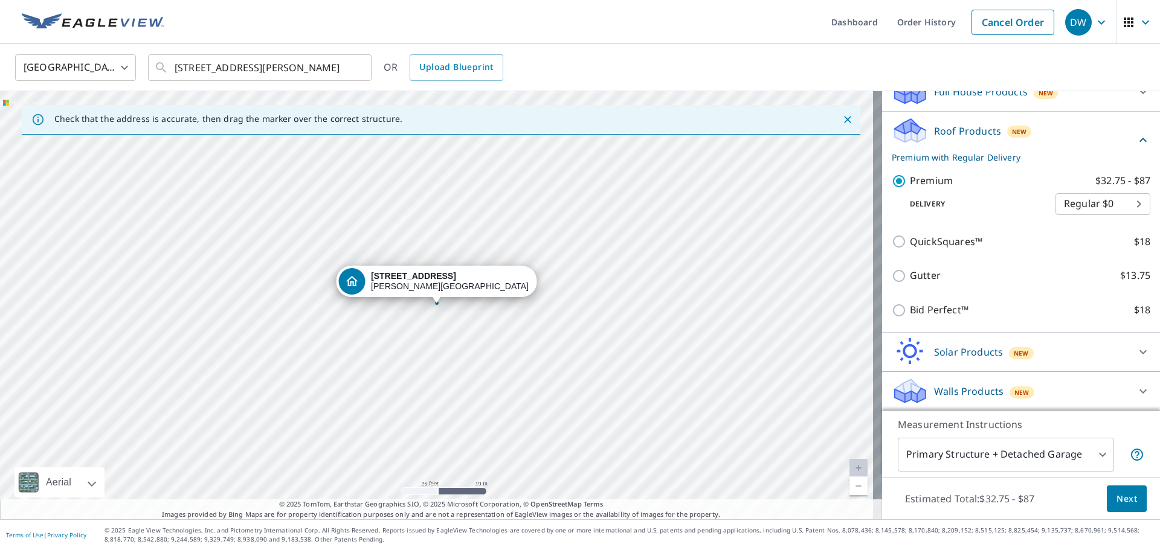
scroll to position [144, 0]
click at [1106, 490] on button "Next" at bounding box center [1126, 499] width 40 height 27
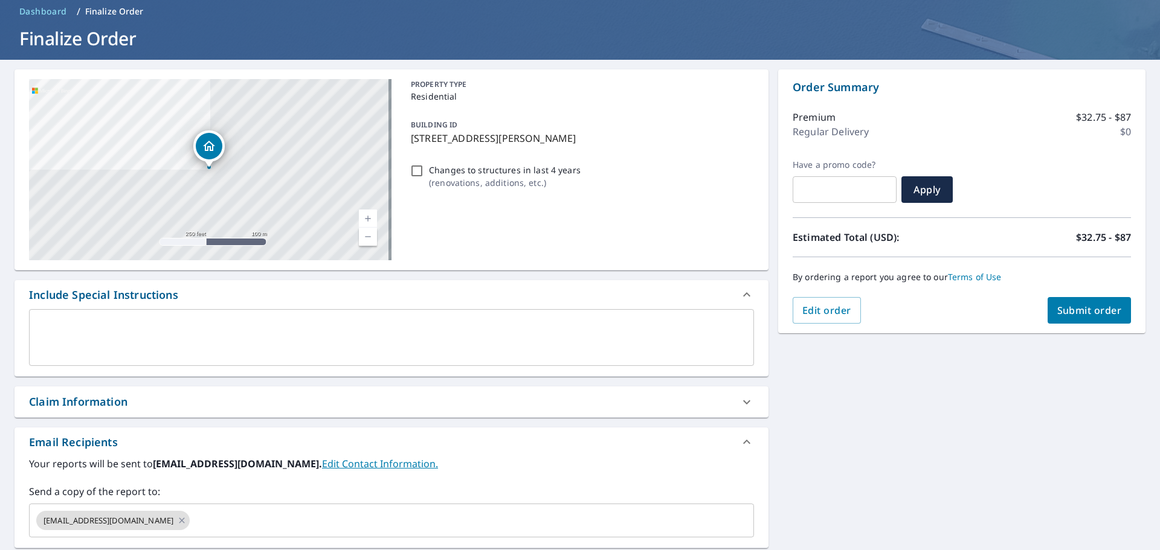
scroll to position [121, 0]
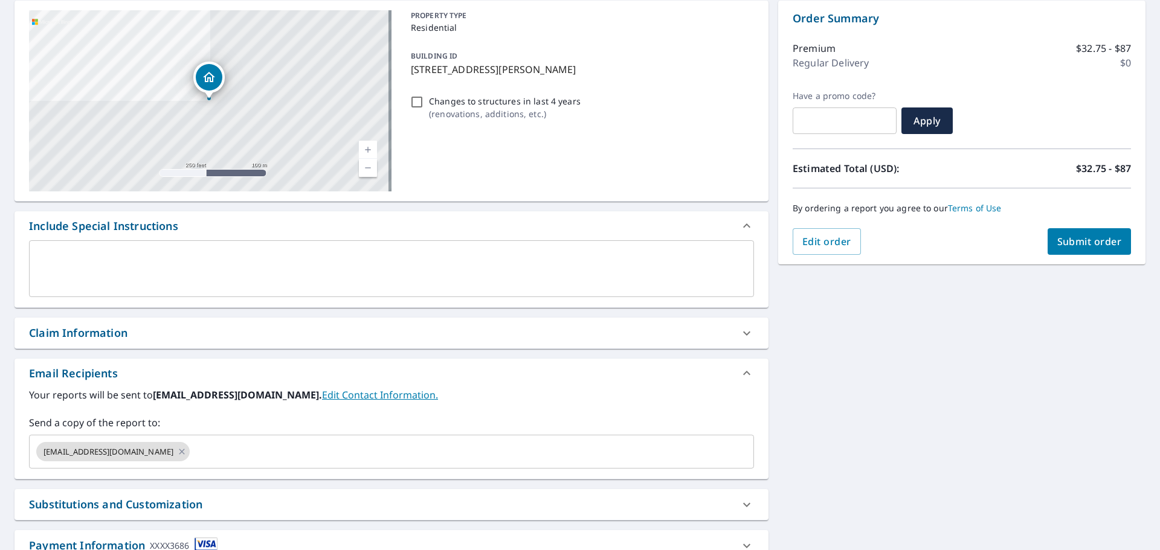
click at [216, 254] on textarea at bounding box center [391, 269] width 708 height 34
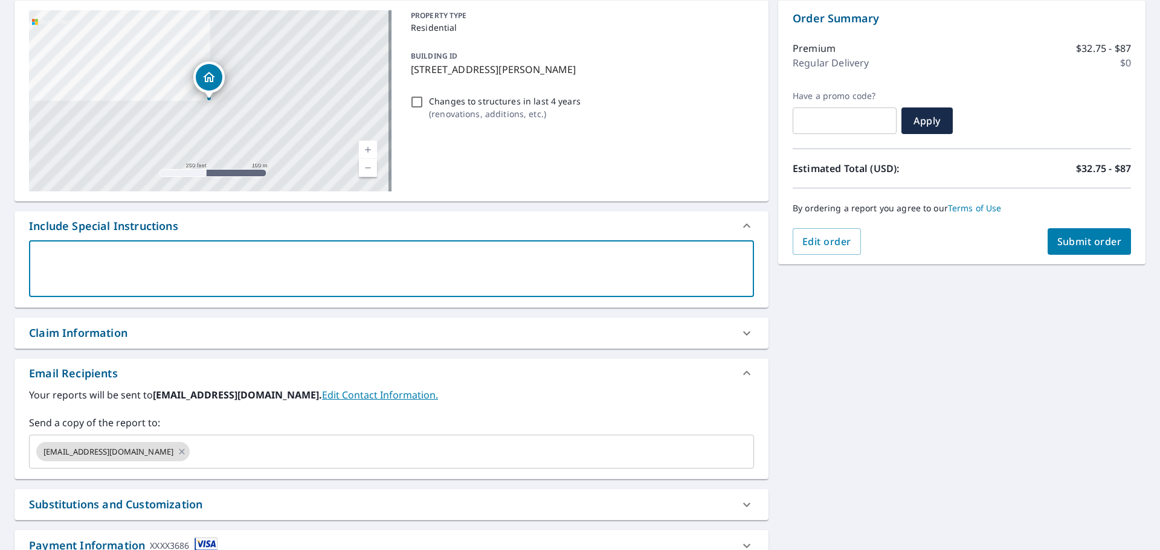
type textarea "P"
type textarea "x"
checkbox input "true"
type textarea "Pl"
type textarea "x"
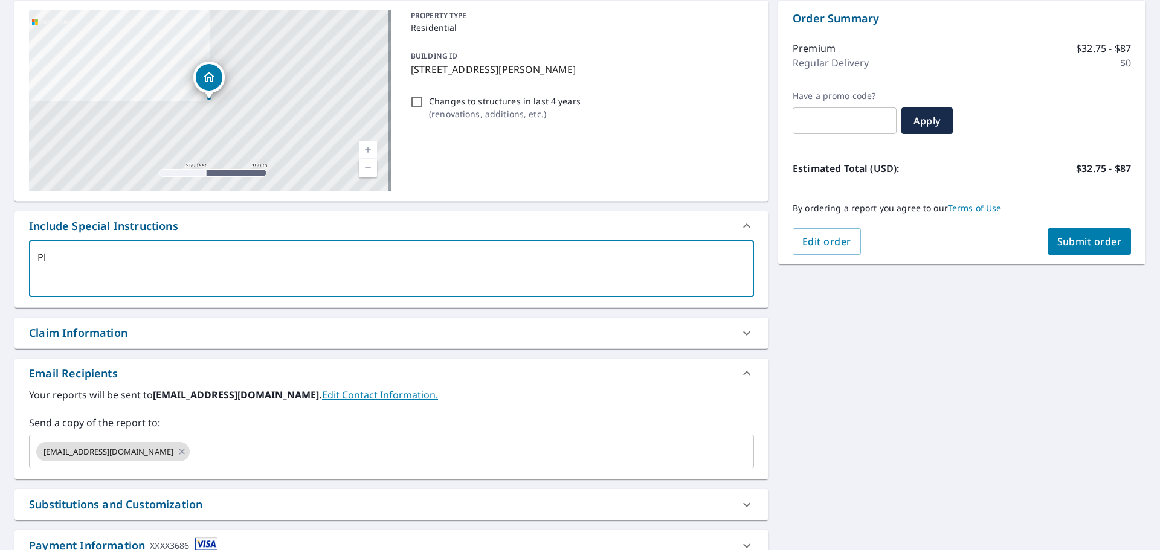
checkbox input "true"
type textarea "Ple"
type textarea "x"
checkbox input "true"
type textarea "Pleaae"
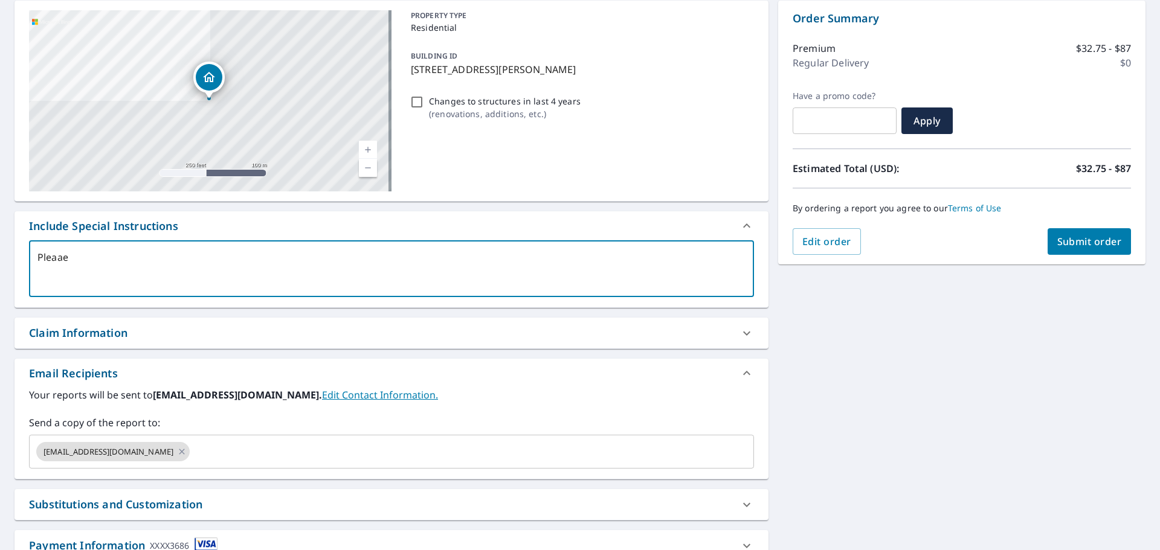
type textarea "x"
checkbox input "true"
type textarea "Pleaae"
type textarea "x"
checkbox input "true"
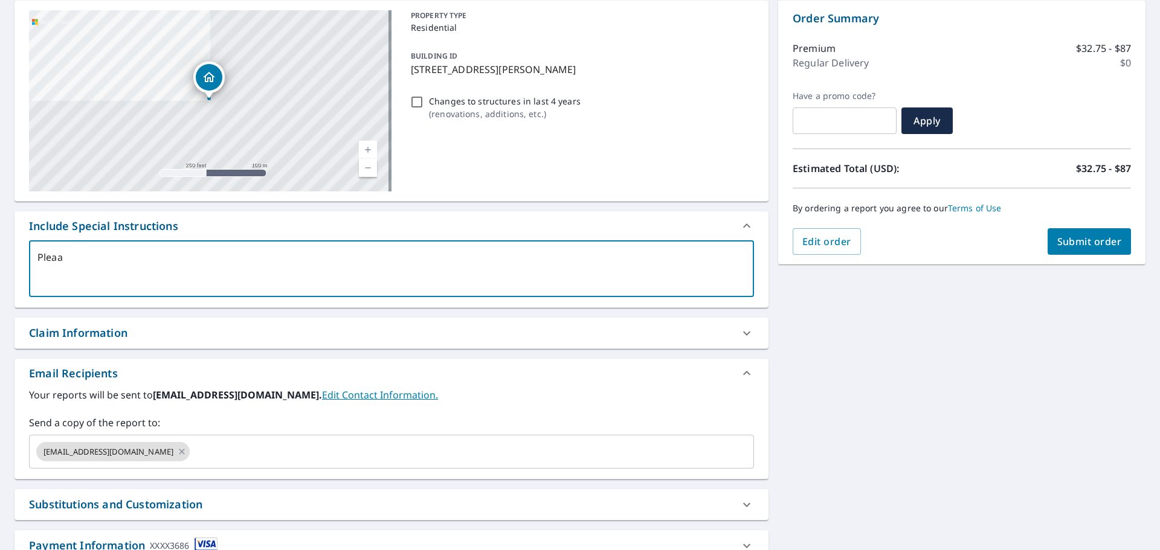
type textarea "Plea"
type textarea "x"
checkbox input "true"
type textarea "Pleas"
type textarea "x"
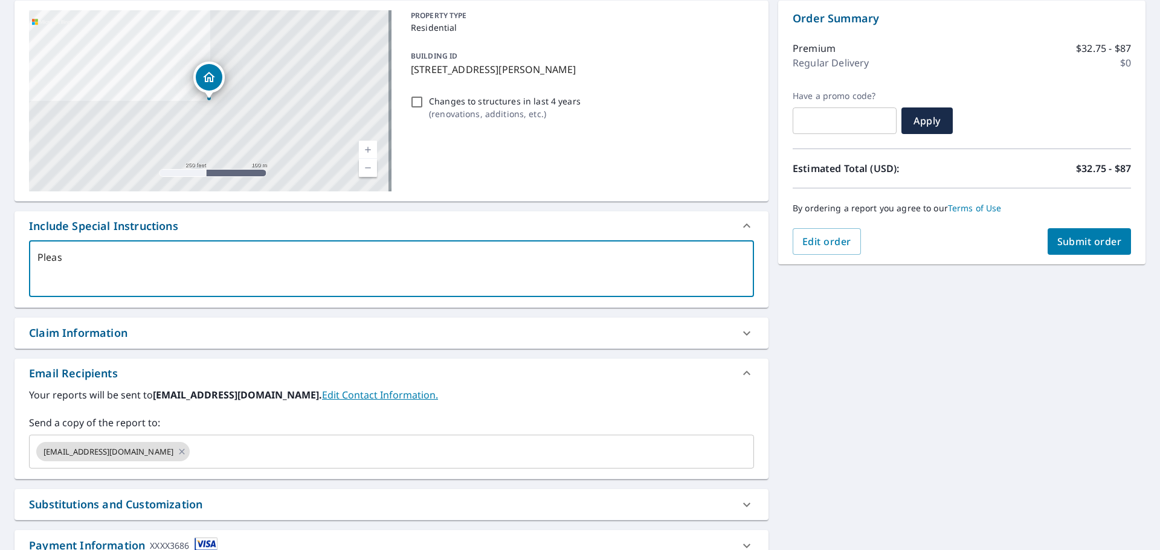
checkbox input "true"
type textarea "Please"
type textarea "x"
checkbox input "true"
type textarea "Please"
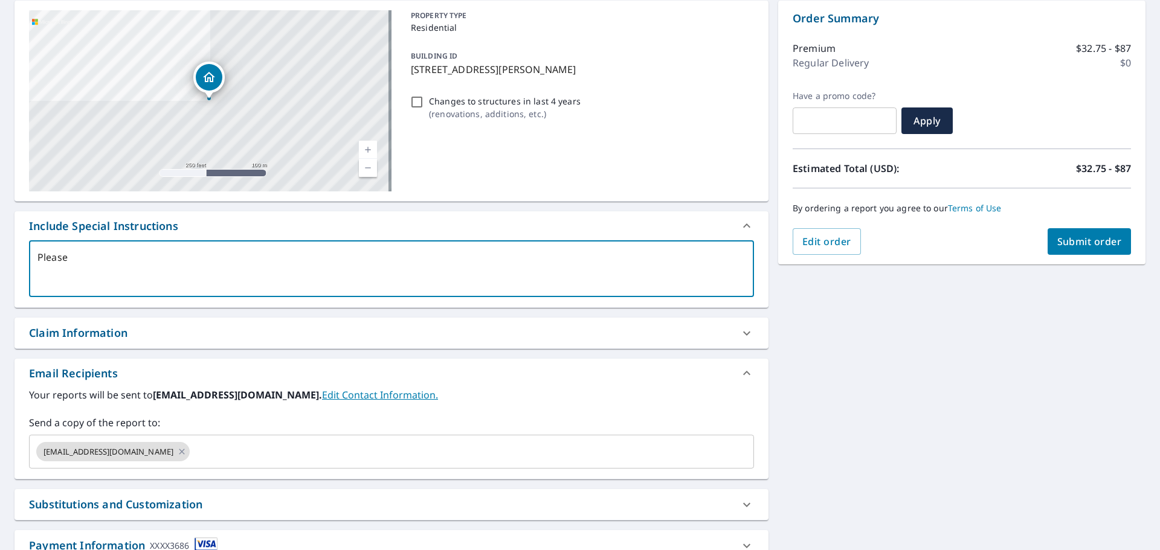
type textarea "x"
checkbox input "true"
type textarea "Please i"
type textarea "x"
checkbox input "true"
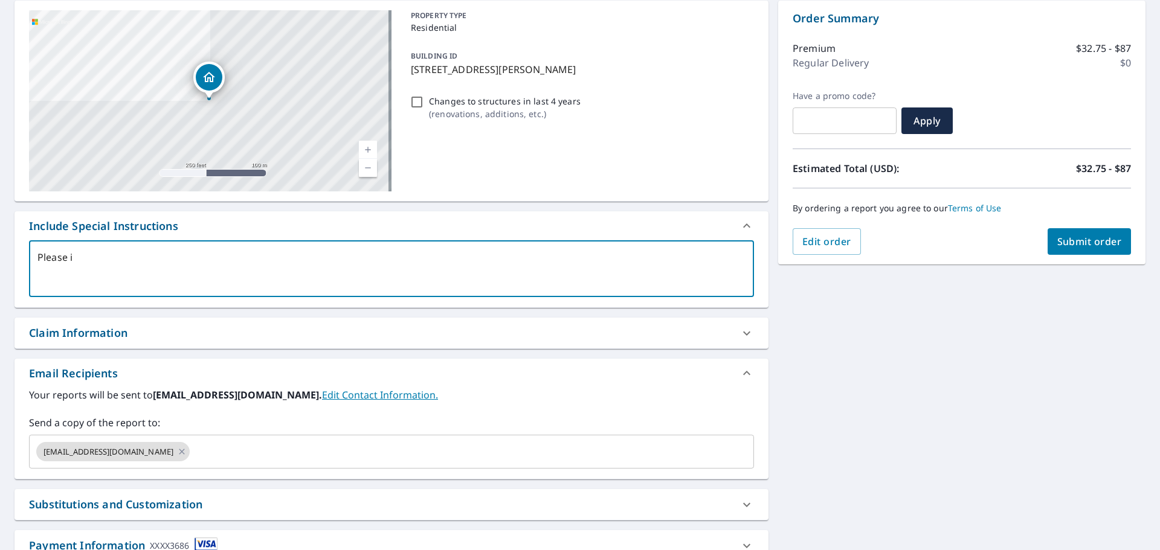
type textarea "Please in"
type textarea "x"
checkbox input "true"
type textarea "Please incl"
type textarea "x"
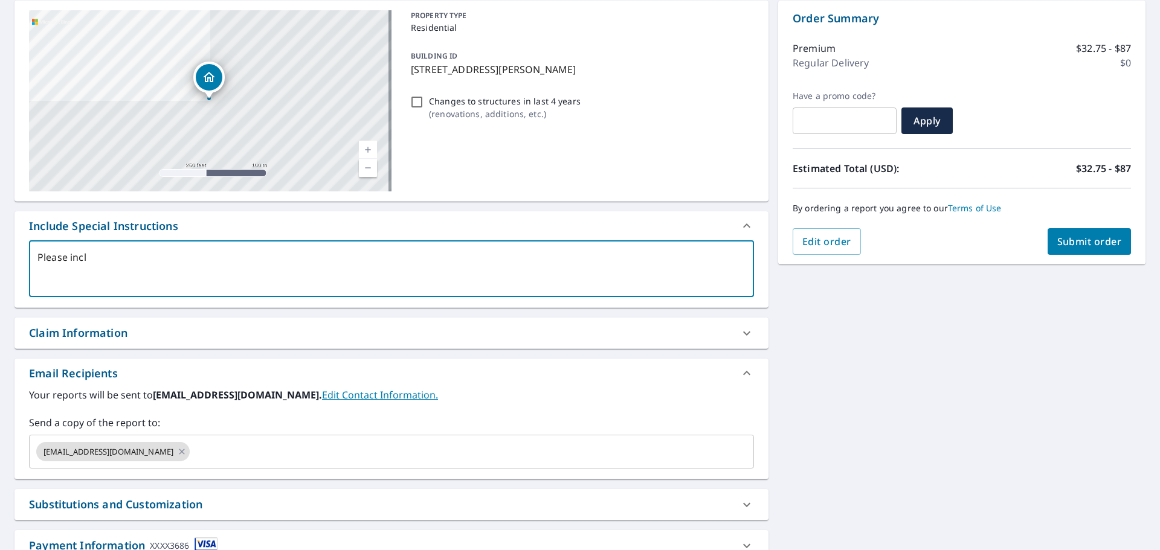
checkbox input "true"
type textarea "Please inclu"
type textarea "x"
checkbox input "true"
type textarea "Please includ"
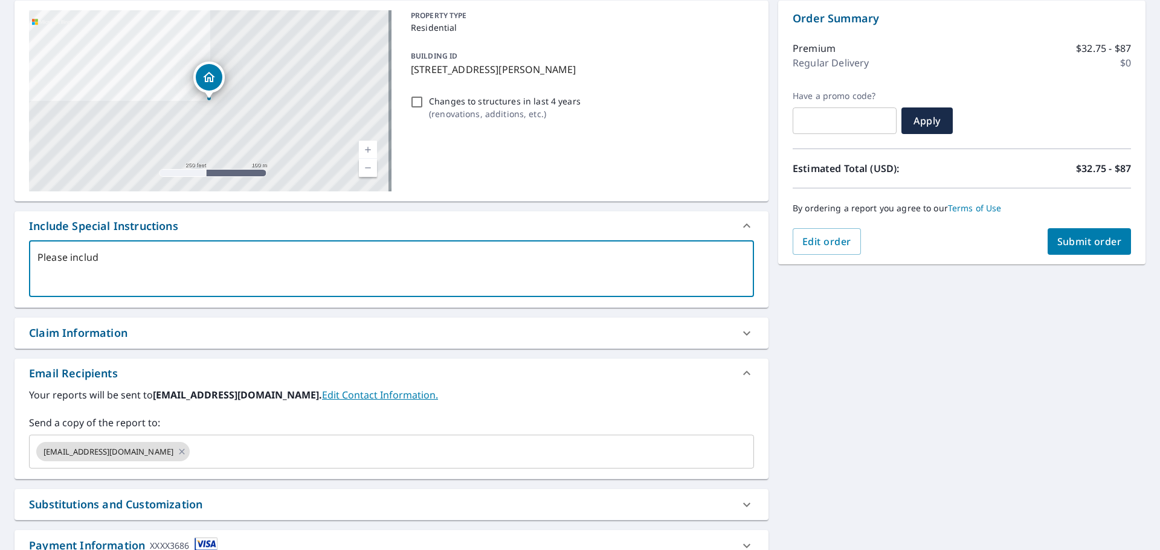
type textarea "x"
checkbox input "true"
type textarea "Please include"
type textarea "x"
checkbox input "true"
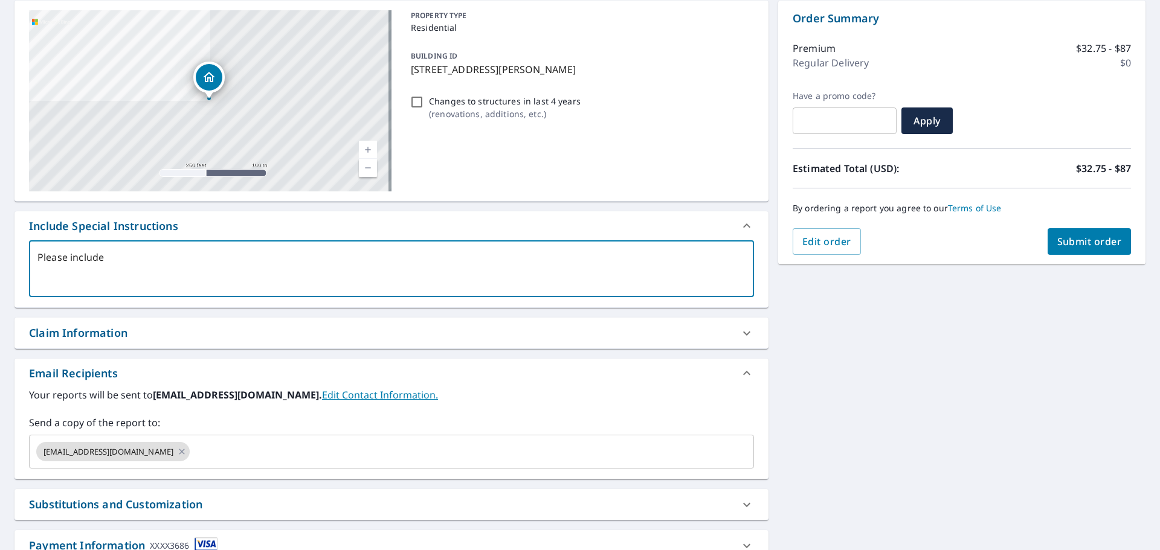
type textarea "Please include"
type textarea "x"
checkbox input "true"
type textarea "Please include s"
type textarea "x"
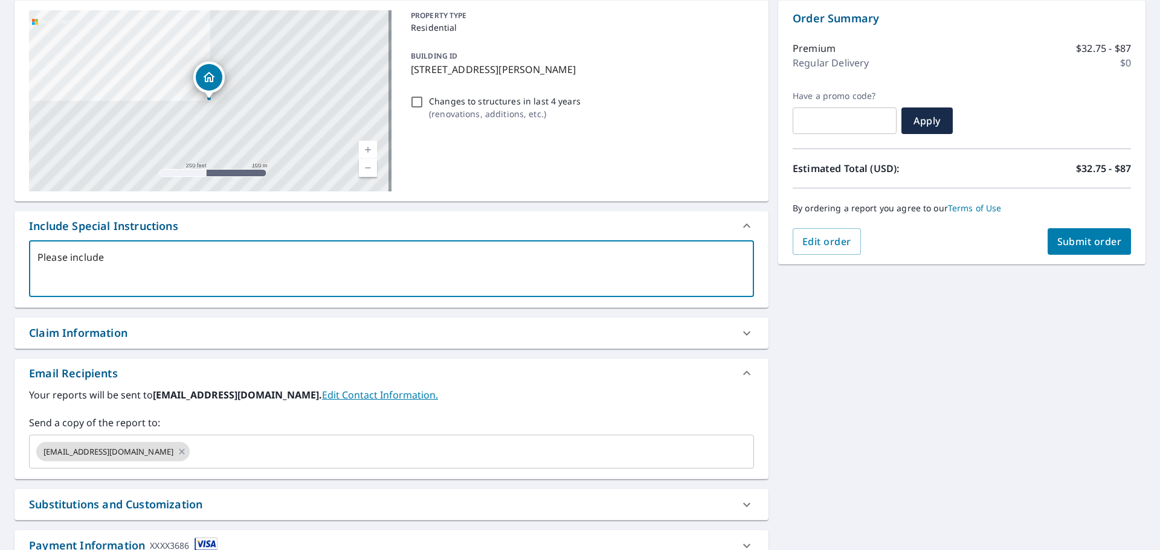
checkbox input "true"
type textarea "Please include so"
type textarea "x"
checkbox input "true"
type textarea "Please include sot"
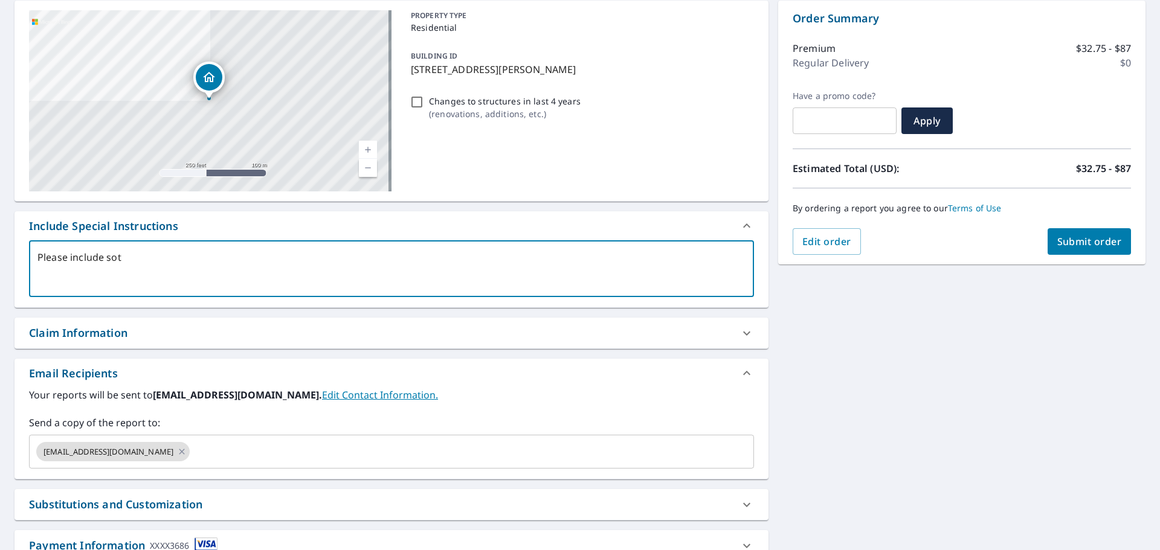
type textarea "x"
checkbox input "true"
type textarea "Please include so"
type textarea "x"
checkbox input "true"
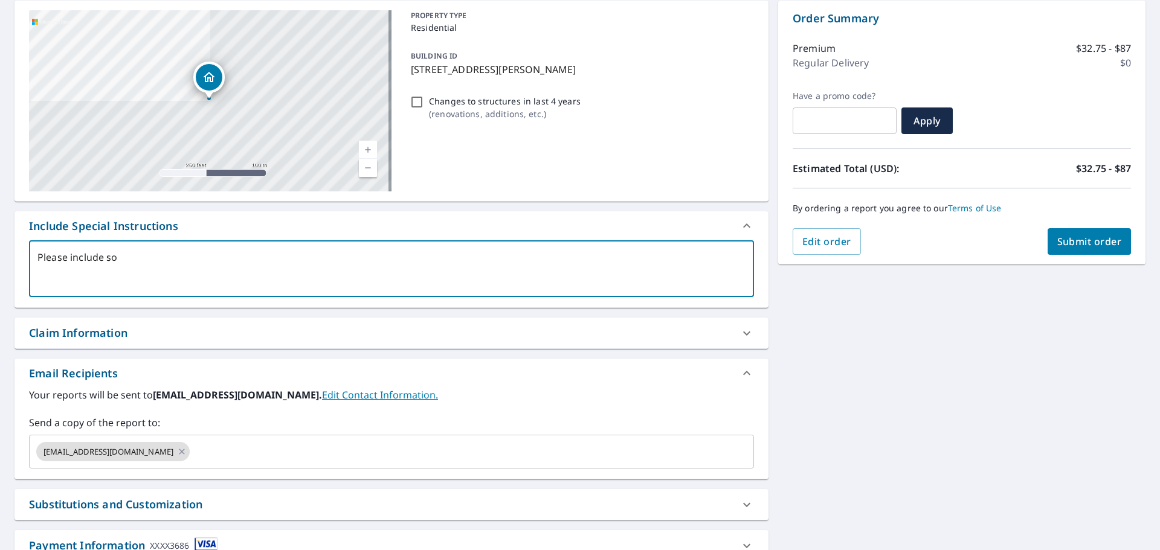
type textarea "Please include s"
type textarea "x"
checkbox input "true"
type textarea "Please include st"
type textarea "x"
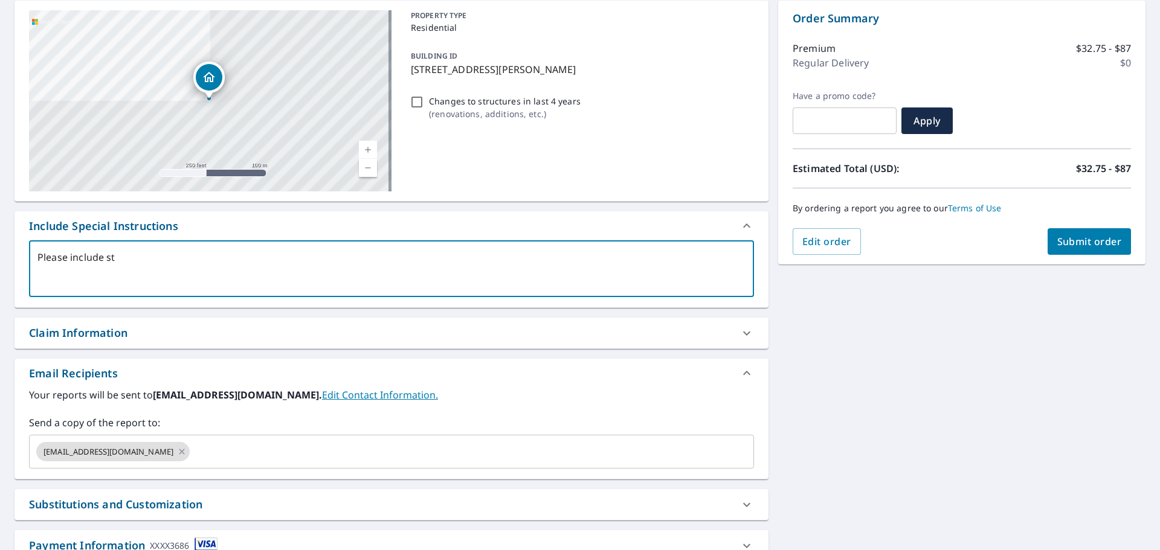
checkbox input "true"
type textarea "Please include sto"
type textarea "x"
checkbox input "true"
type textarea "Please include stor"
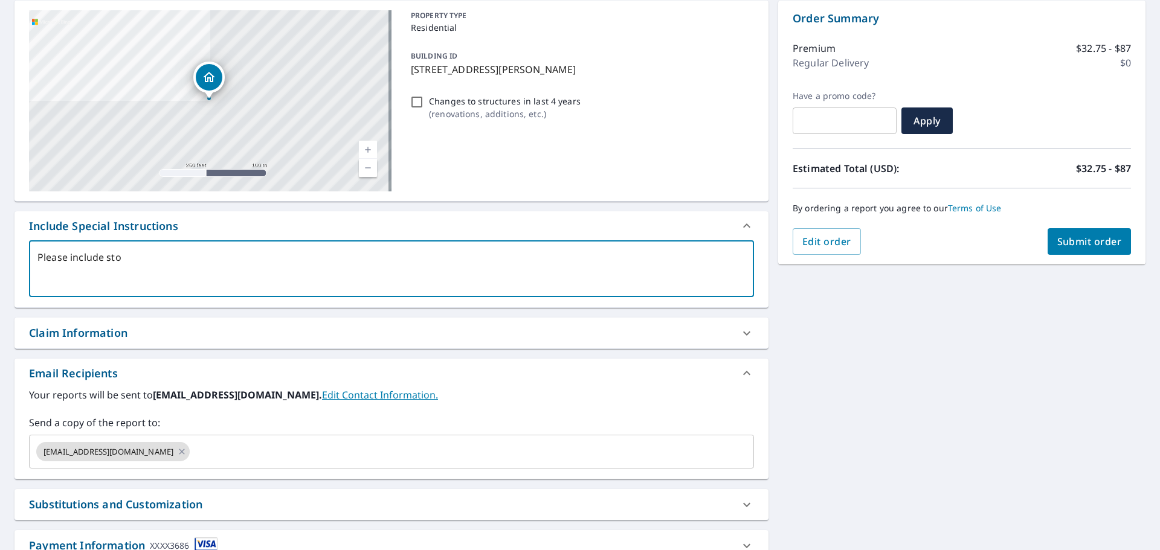
type textarea "x"
checkbox input "true"
type textarea "Please include storage"
type textarea "x"
checkbox input "true"
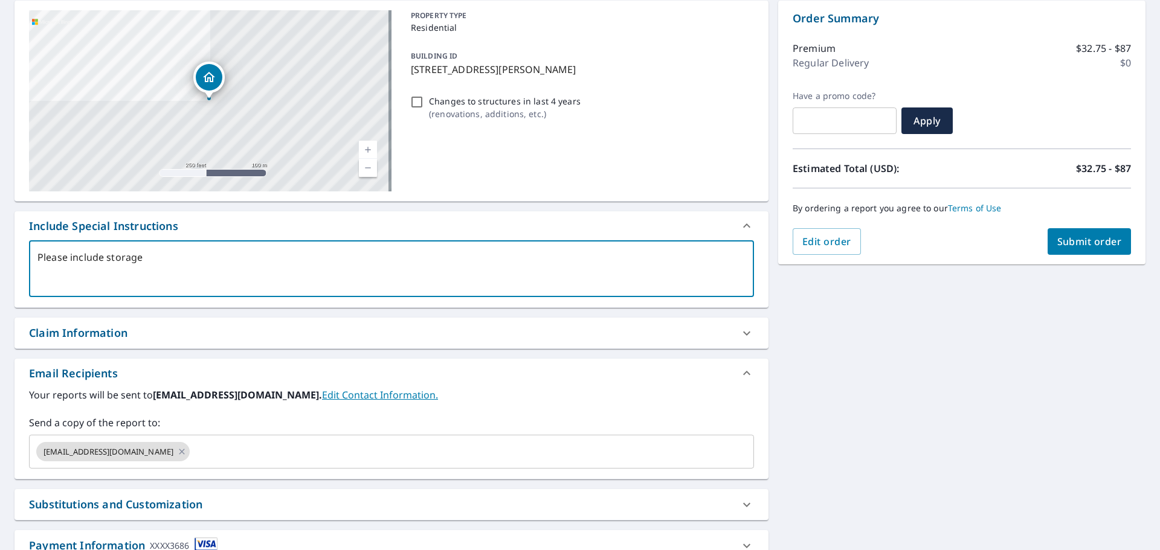
type textarea "Please include storage"
type textarea "x"
checkbox input "true"
type textarea "Please include storage s"
type textarea "x"
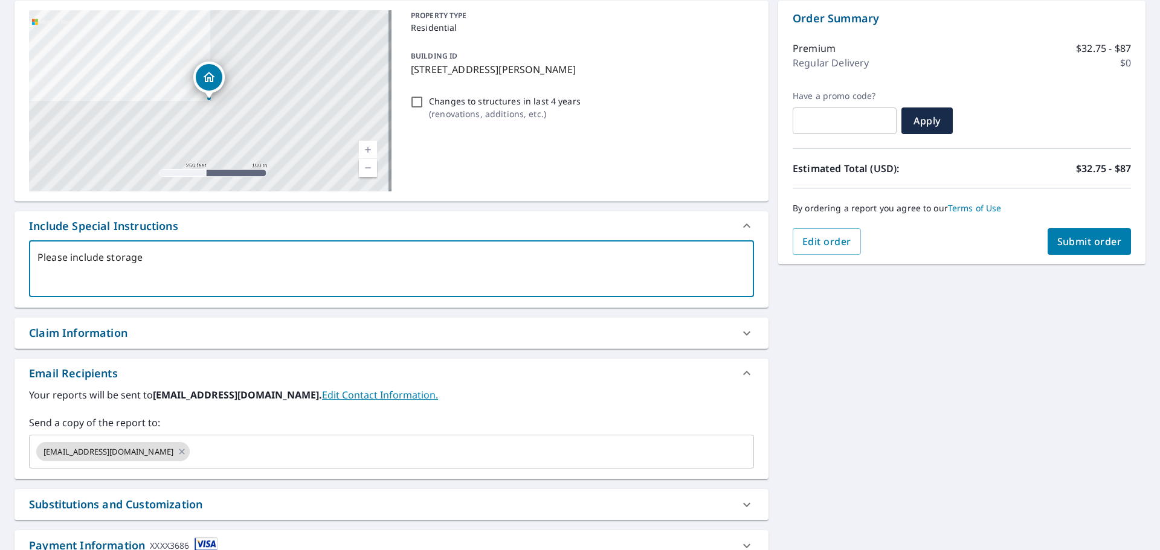
checkbox input "true"
type textarea "Please include storage sh"
type textarea "x"
checkbox input "true"
type textarea "Please include storage she"
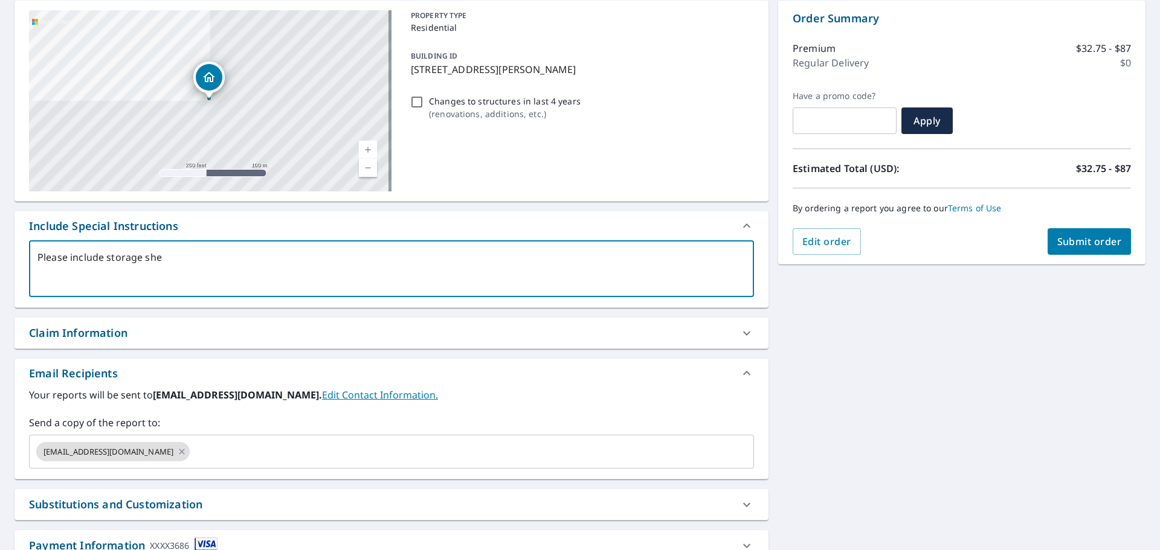
type textarea "x"
checkbox input "true"
type textarea "Please include storage shed"
type textarea "x"
checkbox input "true"
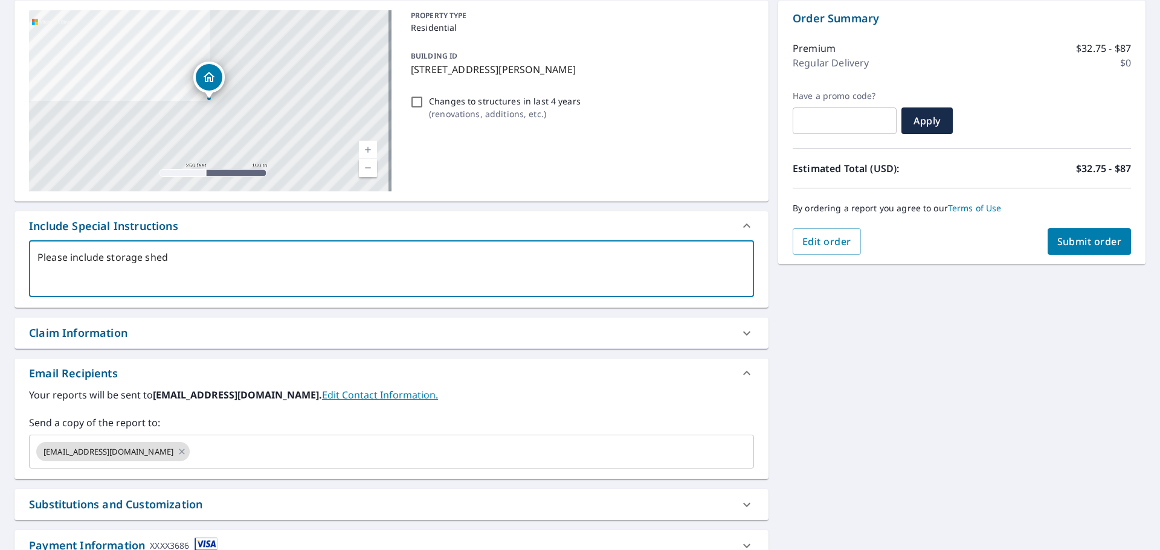
type textarea "Please include storage shed"
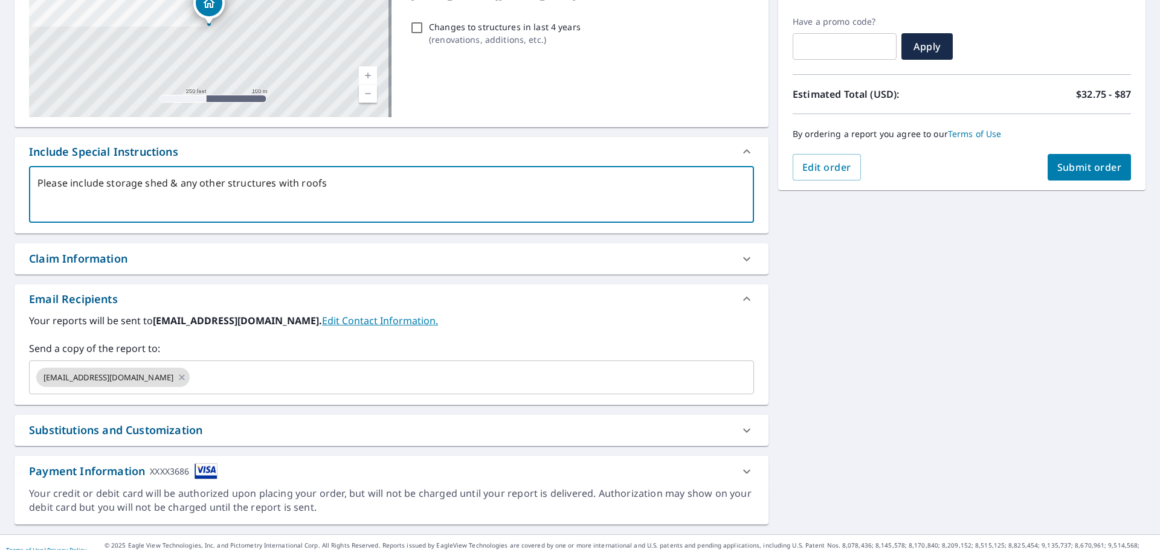
scroll to position [210, 0]
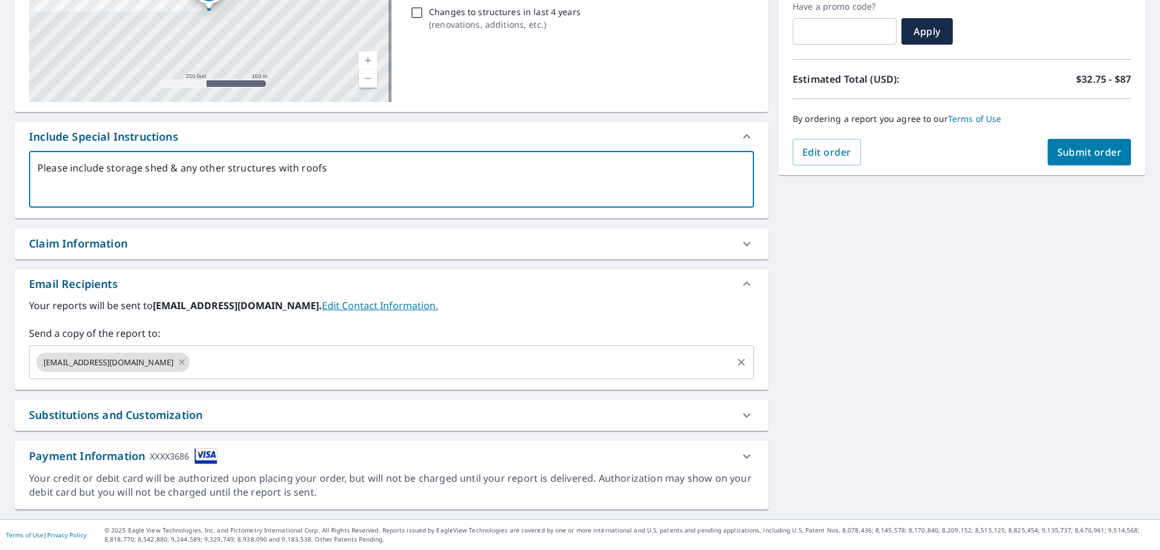
click at [230, 371] on input "text" at bounding box center [460, 362] width 539 height 23
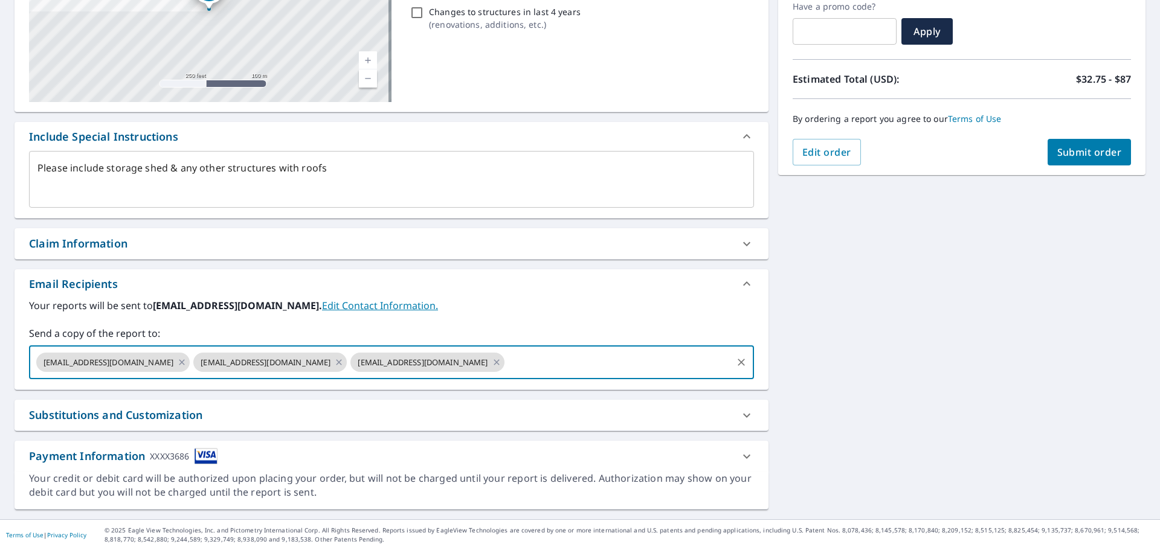
click at [242, 362] on span "[EMAIL_ADDRESS][DOMAIN_NAME]" at bounding box center [265, 362] width 144 height 11
click at [334, 365] on icon at bounding box center [339, 362] width 10 height 13
click at [1073, 153] on span "Submit order" at bounding box center [1089, 152] width 65 height 13
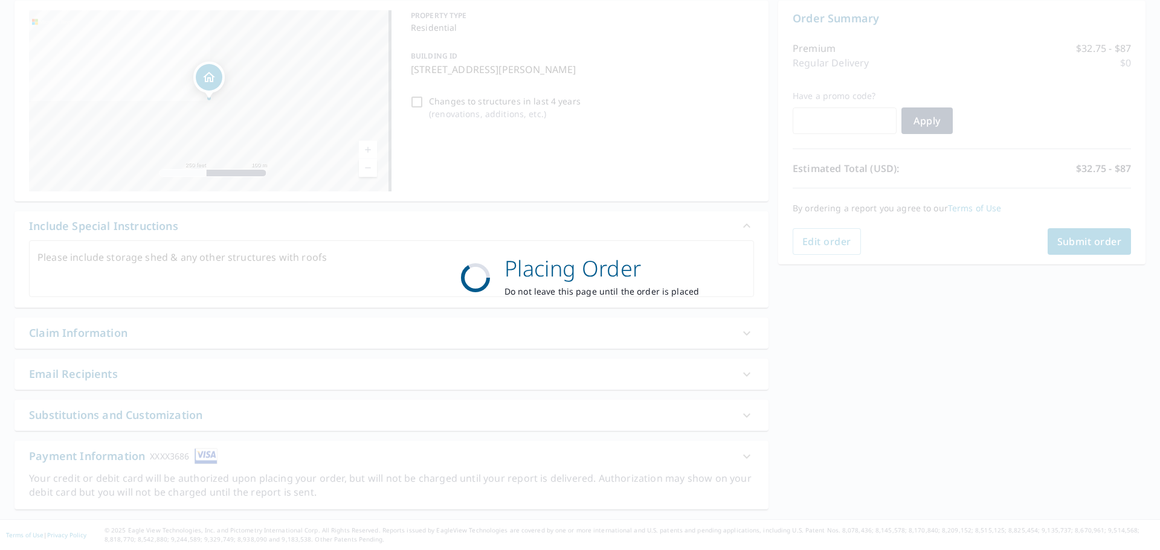
scroll to position [121, 0]
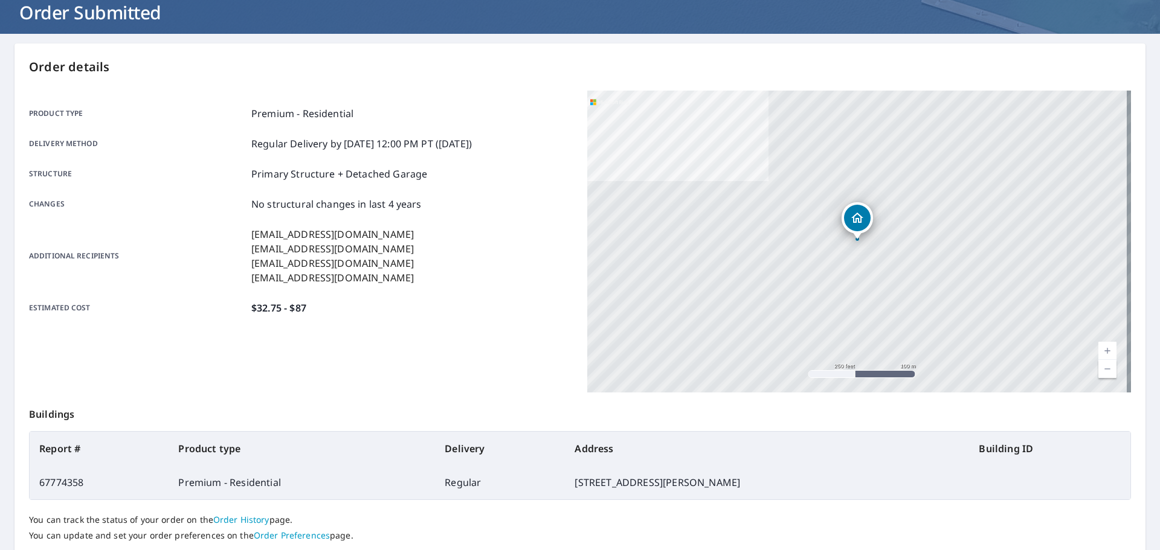
scroll to position [161, 0]
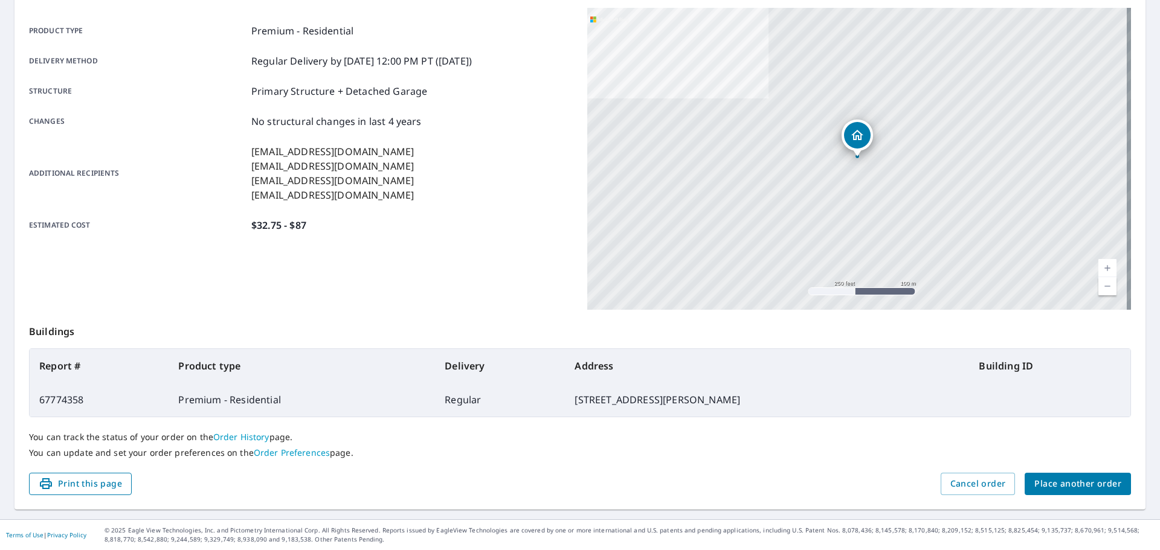
click at [102, 481] on span "Print this page" at bounding box center [80, 484] width 83 height 15
